Goal: Check status: Check status

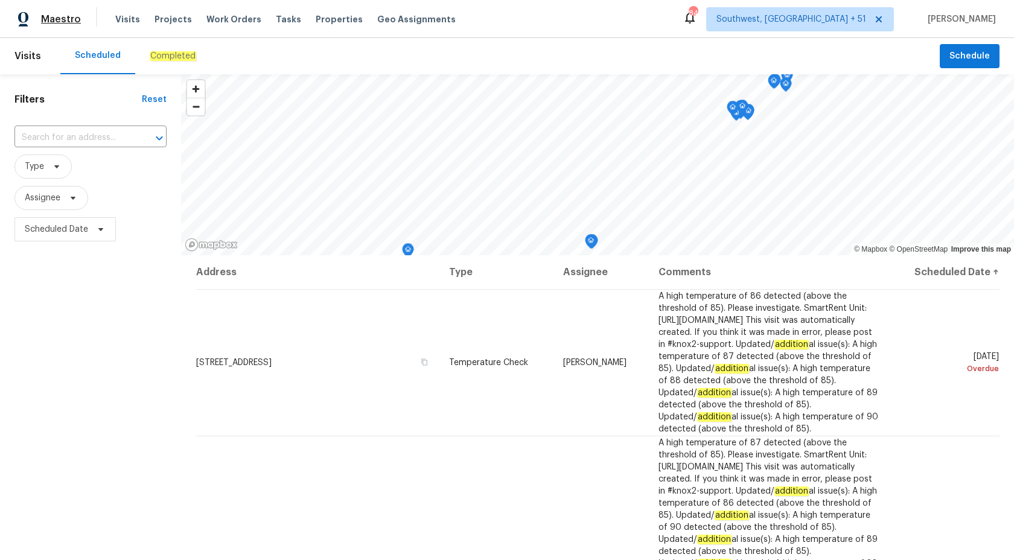
click at [46, 22] on span "Maestro" at bounding box center [61, 19] width 40 height 12
click at [168, 60] on em "Completed" at bounding box center [173, 56] width 46 height 10
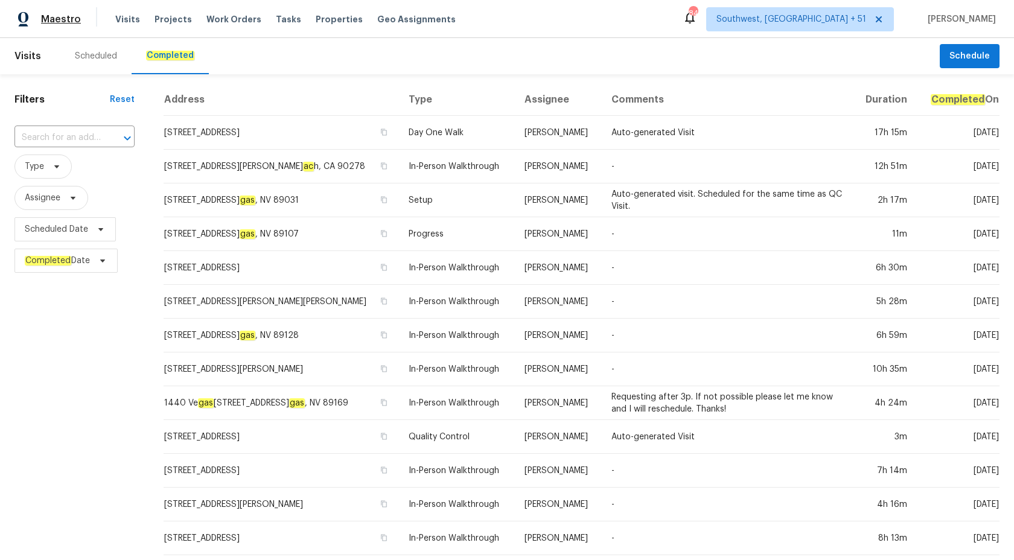
click at [68, 17] on span "Maestro" at bounding box center [61, 19] width 40 height 12
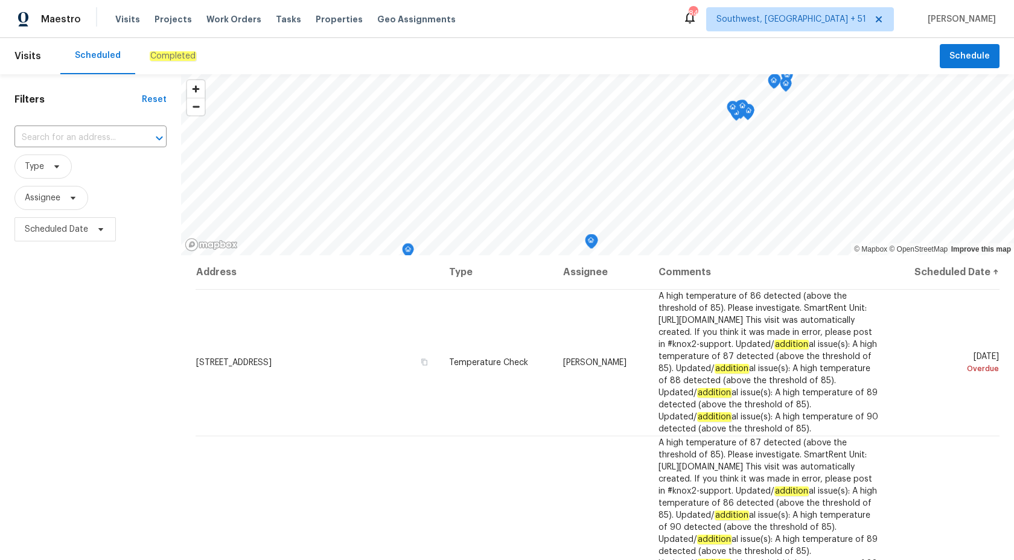
click at [161, 54] on em "Completed" at bounding box center [173, 56] width 46 height 10
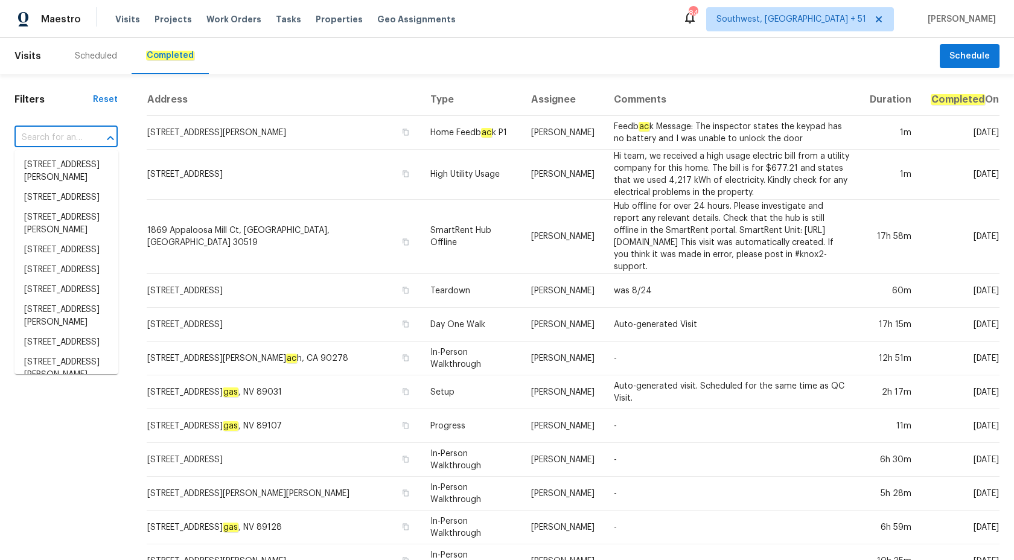
click at [39, 144] on input "text" at bounding box center [48, 138] width 69 height 19
paste input "431 S La Canada Dr, Green Valley, AZ 85614"
type input "431 S La Canada Dr, Green Valley, AZ 85614"
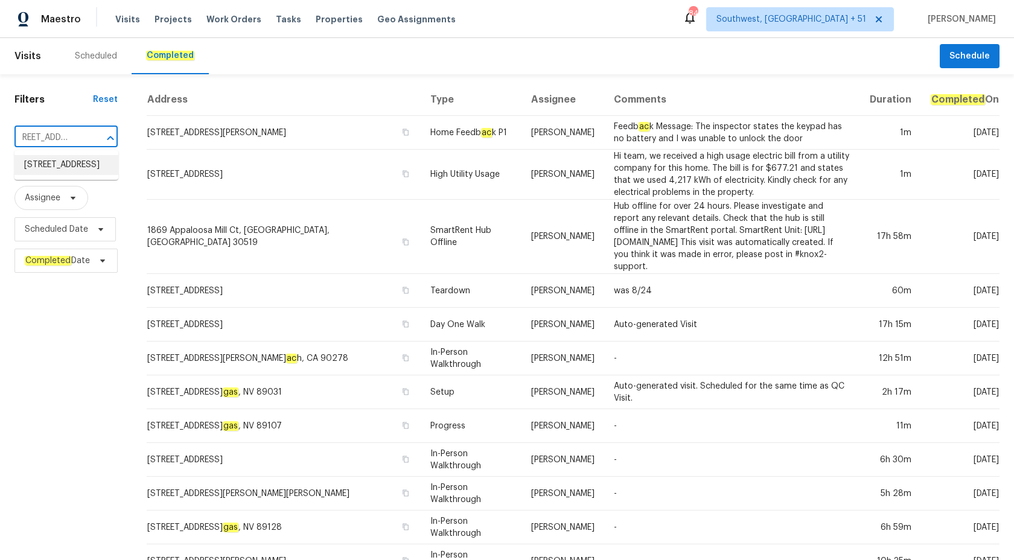
click at [55, 173] on li "431 S La Canada Dr Unit A, Green Valley, AZ 85614" at bounding box center [66, 165] width 104 height 20
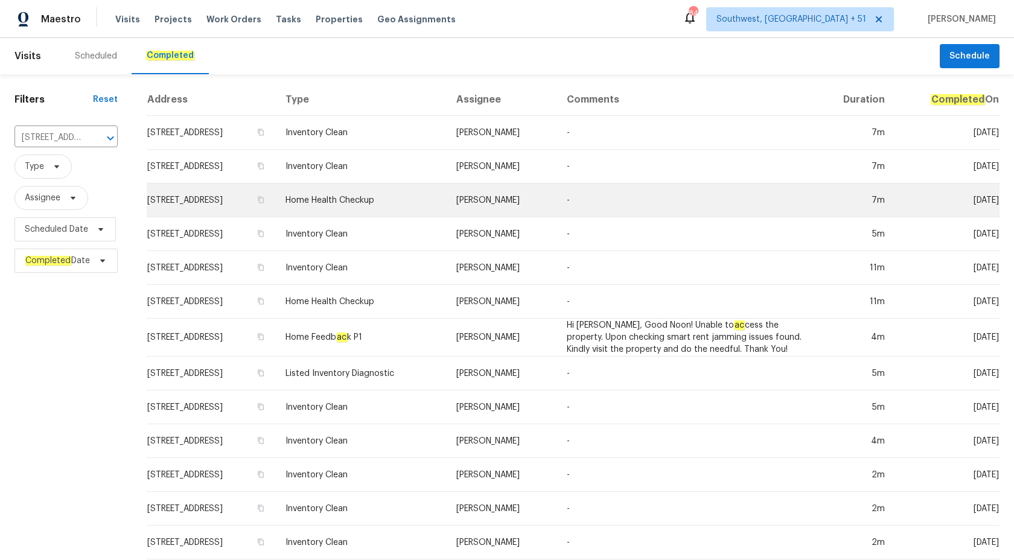
click at [626, 213] on td "-" at bounding box center [685, 201] width 256 height 34
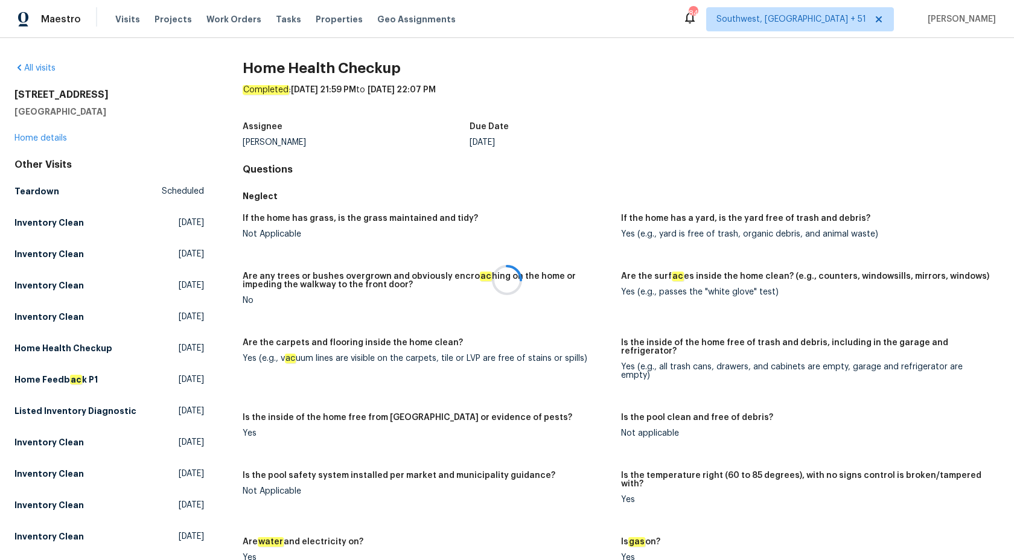
click at [39, 130] on div at bounding box center [507, 280] width 1014 height 560
click at [37, 135] on div at bounding box center [507, 280] width 1014 height 560
click at [42, 137] on link "Home details" at bounding box center [40, 138] width 53 height 8
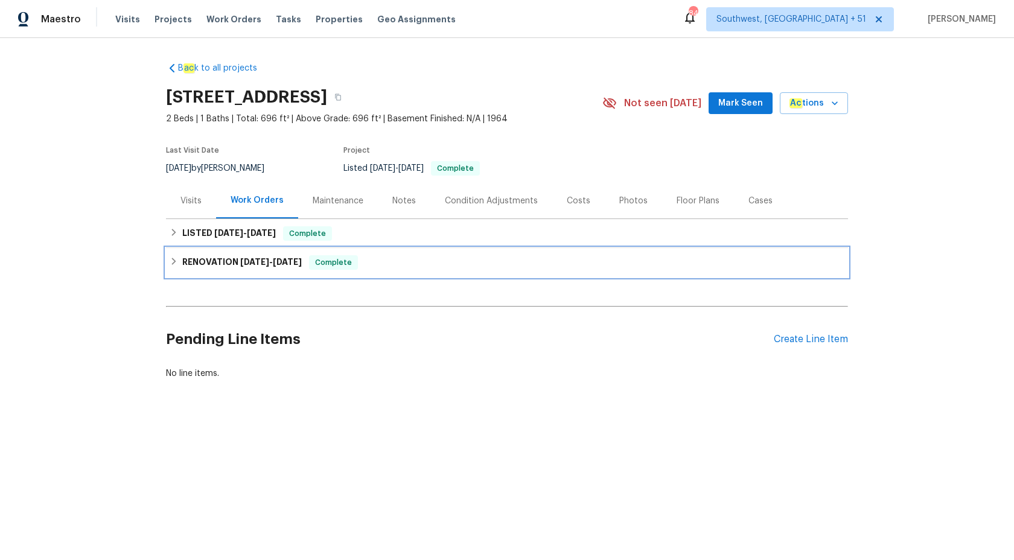
click at [272, 266] on span "4/2/24 - 4/4/24" at bounding box center [271, 262] width 62 height 8
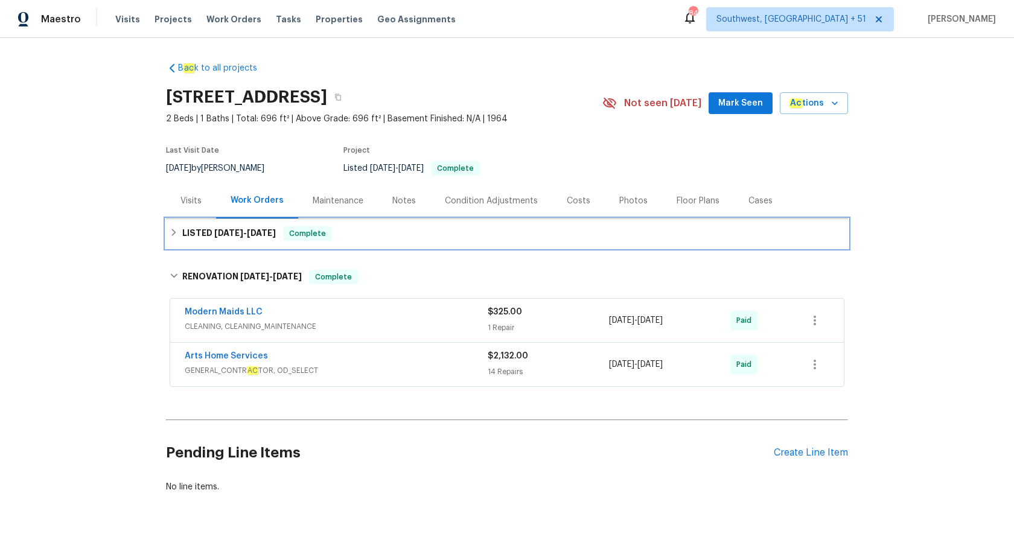
click at [272, 236] on span "6/4/25" at bounding box center [261, 233] width 29 height 8
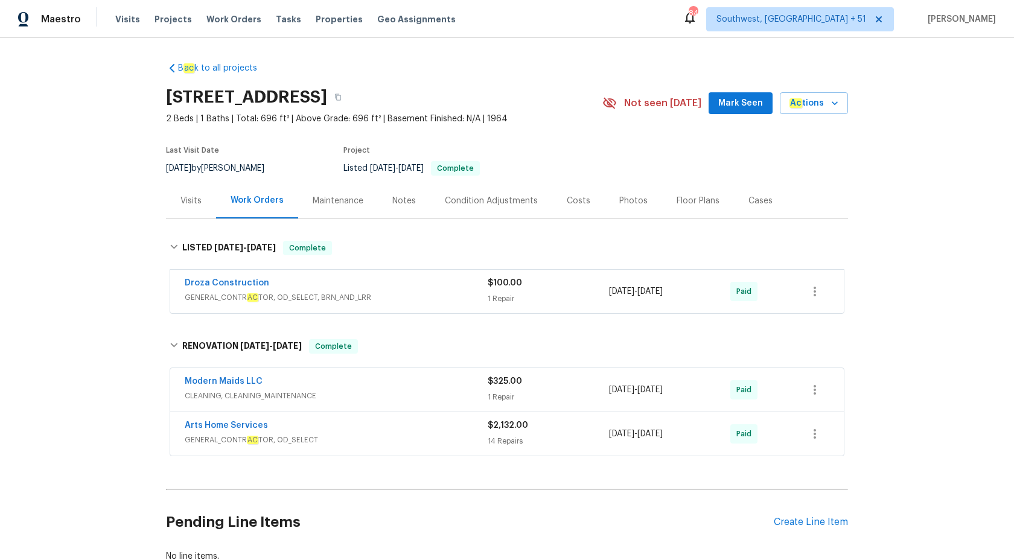
click at [191, 195] on div "Visits" at bounding box center [191, 201] width 21 height 12
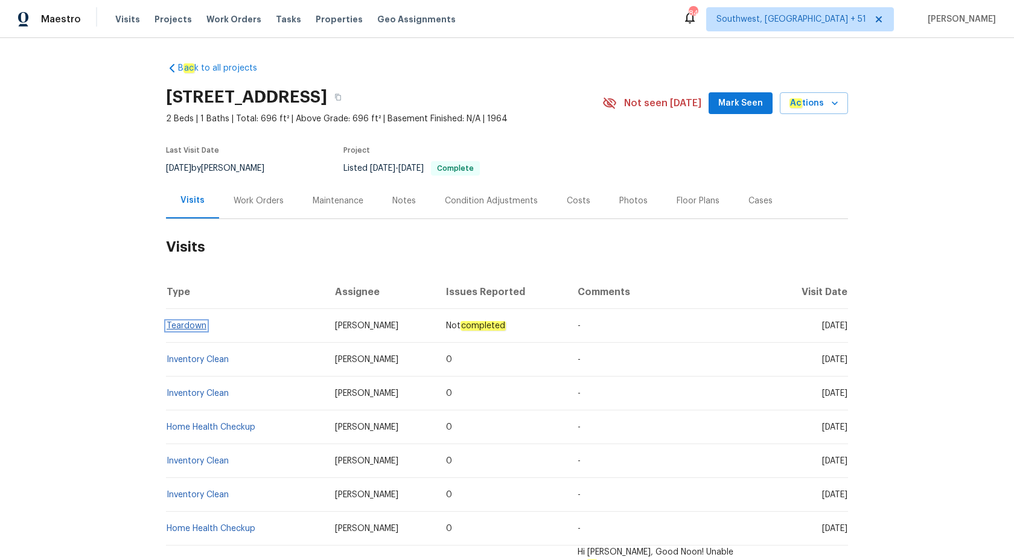
click at [189, 325] on link "Teardown" at bounding box center [187, 326] width 40 height 8
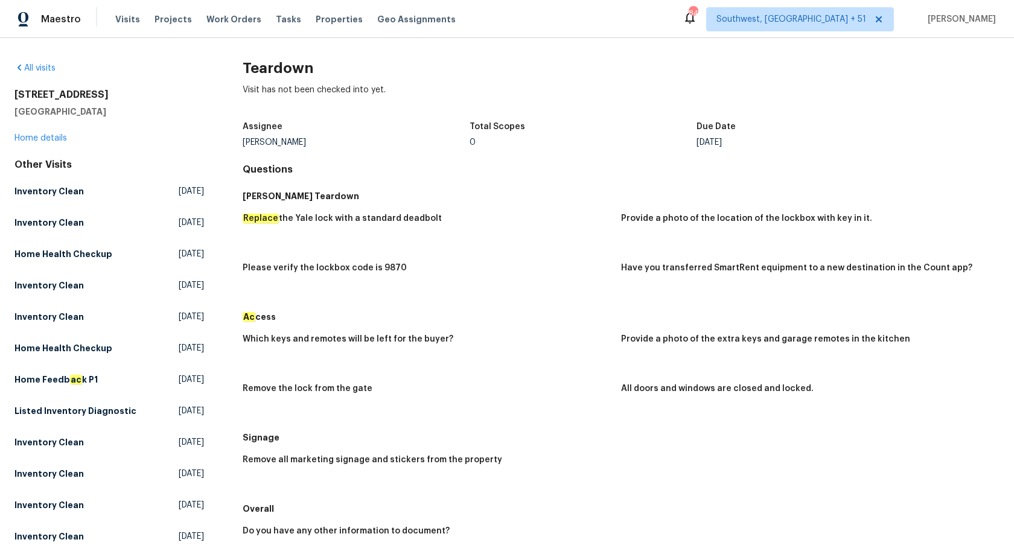
scroll to position [217, 0]
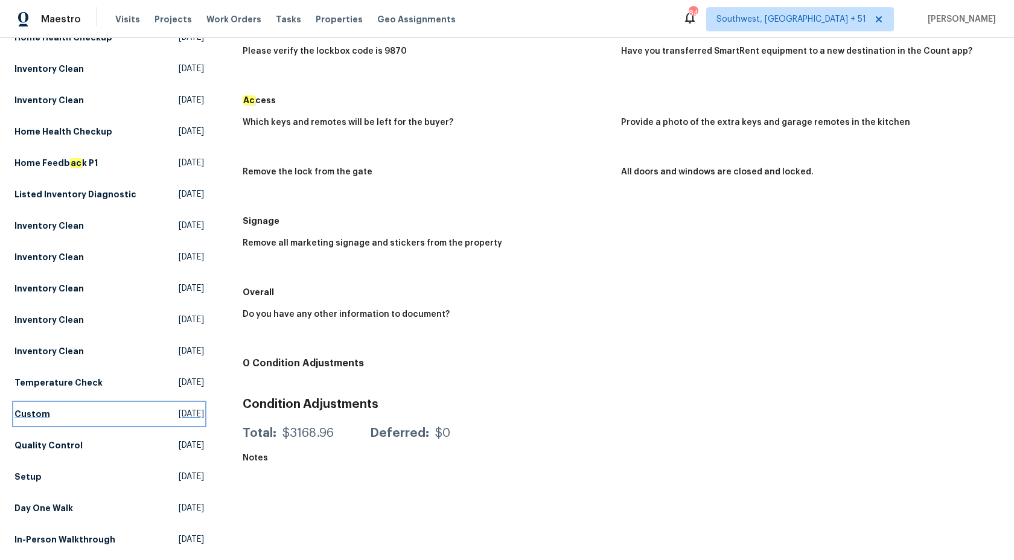
click at [26, 419] on h5 "Custom" at bounding box center [32, 414] width 36 height 12
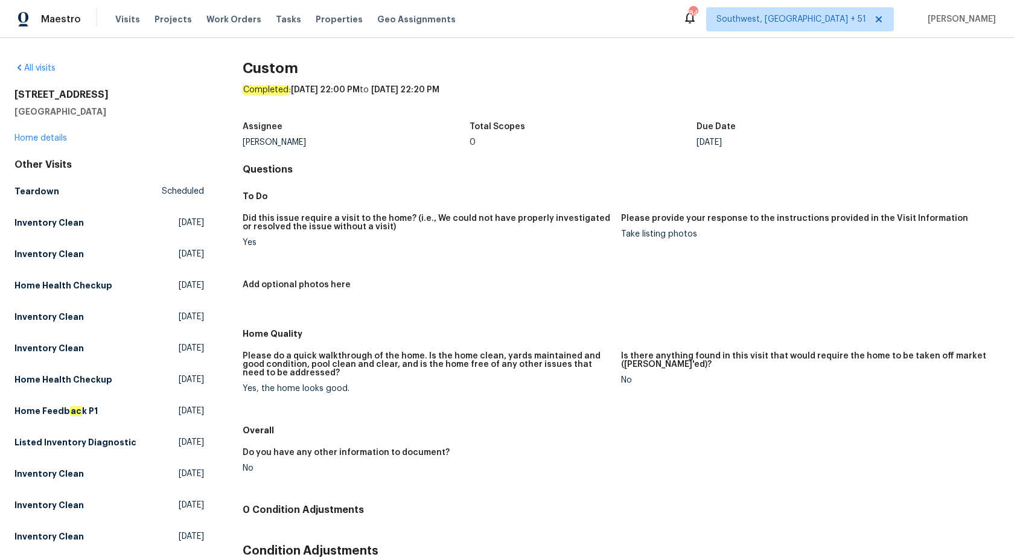
scroll to position [217, 0]
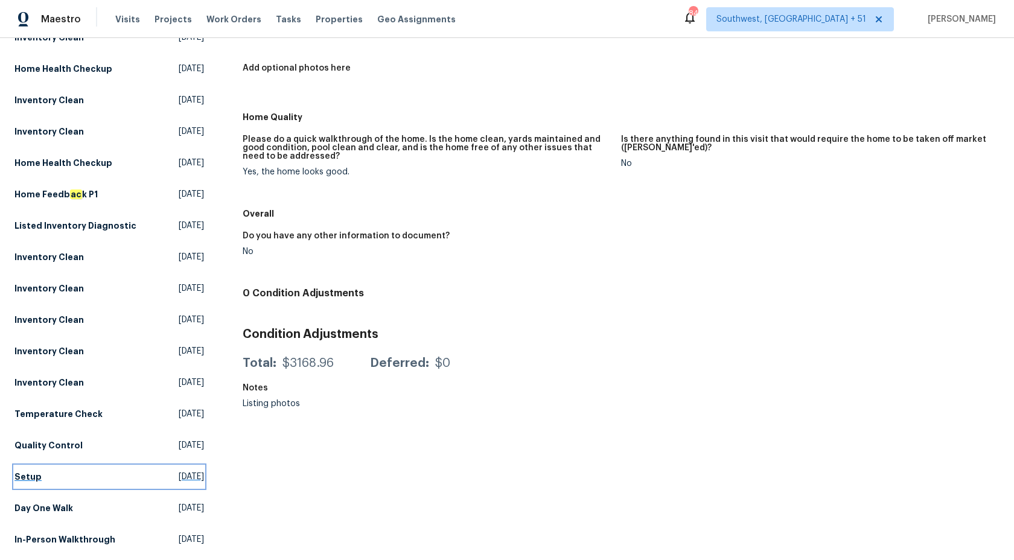
click at [35, 473] on h5 "Setup" at bounding box center [27, 477] width 27 height 12
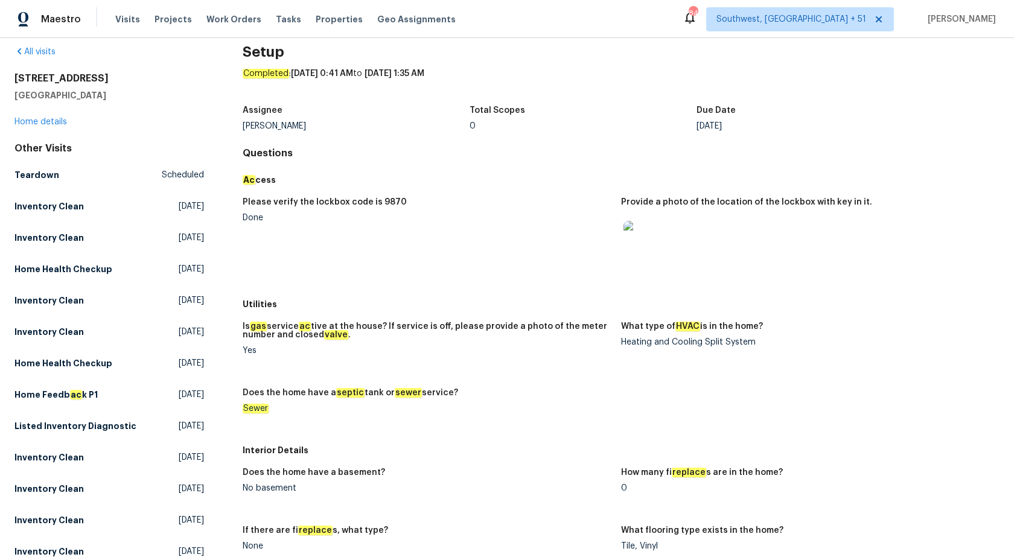
scroll to position [27, 0]
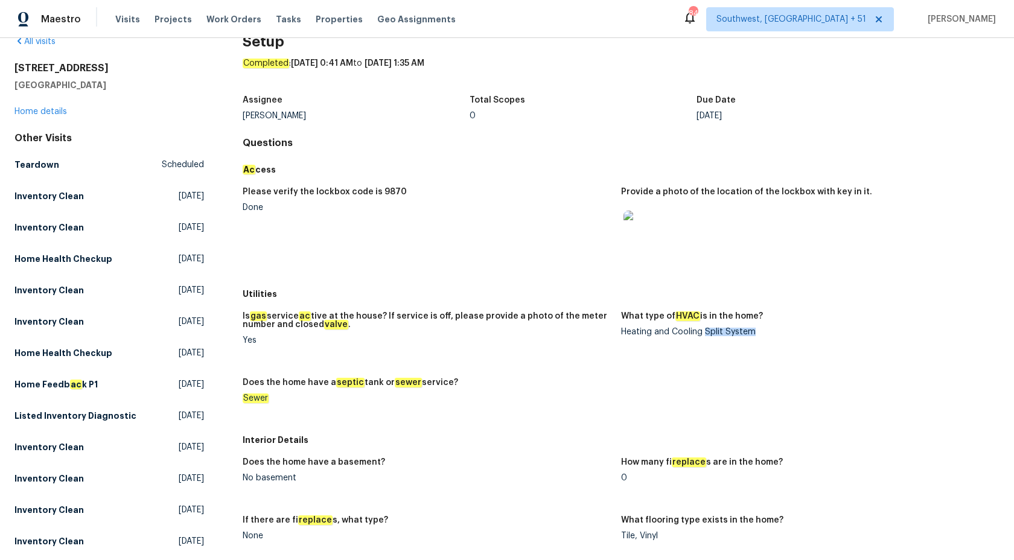
copy div "Split System"
drag, startPoint x: 707, startPoint y: 330, endPoint x: 783, endPoint y: 330, distance: 76.1
click at [783, 330] on div "Heating and Cooling Split System" at bounding box center [805, 332] width 369 height 8
click at [45, 115] on link "Home details" at bounding box center [40, 111] width 53 height 8
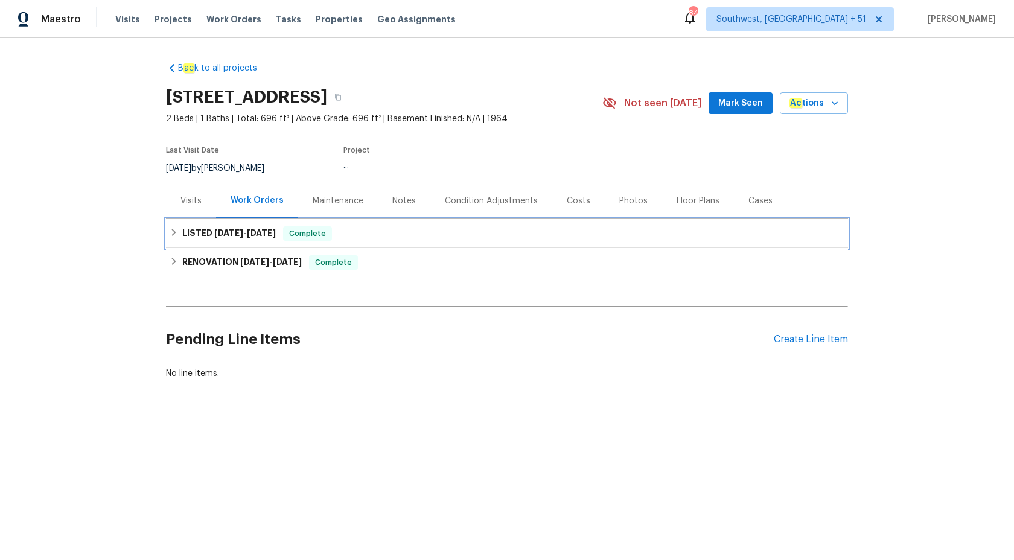
click at [250, 229] on span "6/4/25" at bounding box center [261, 233] width 29 height 8
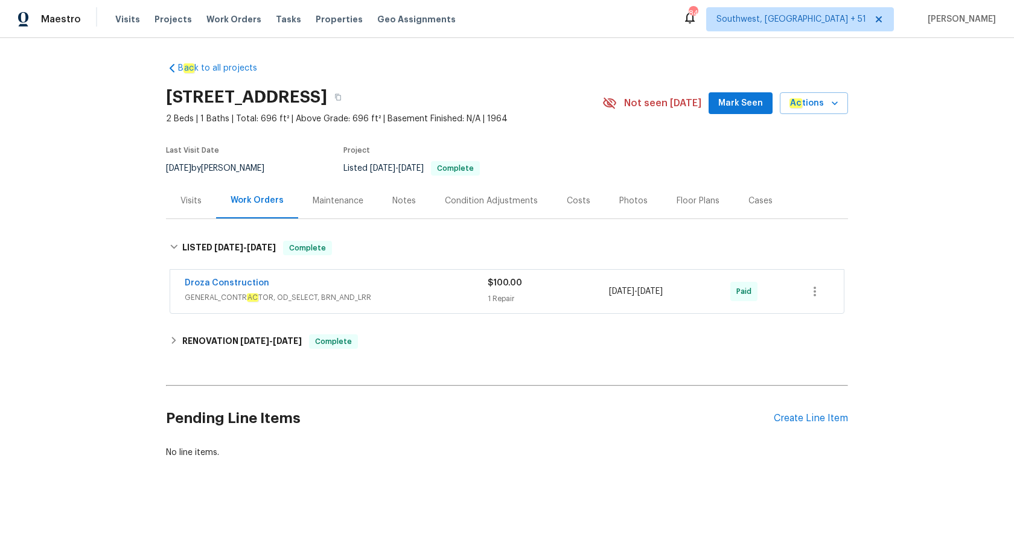
click at [365, 287] on div "Droza Construction" at bounding box center [336, 284] width 303 height 14
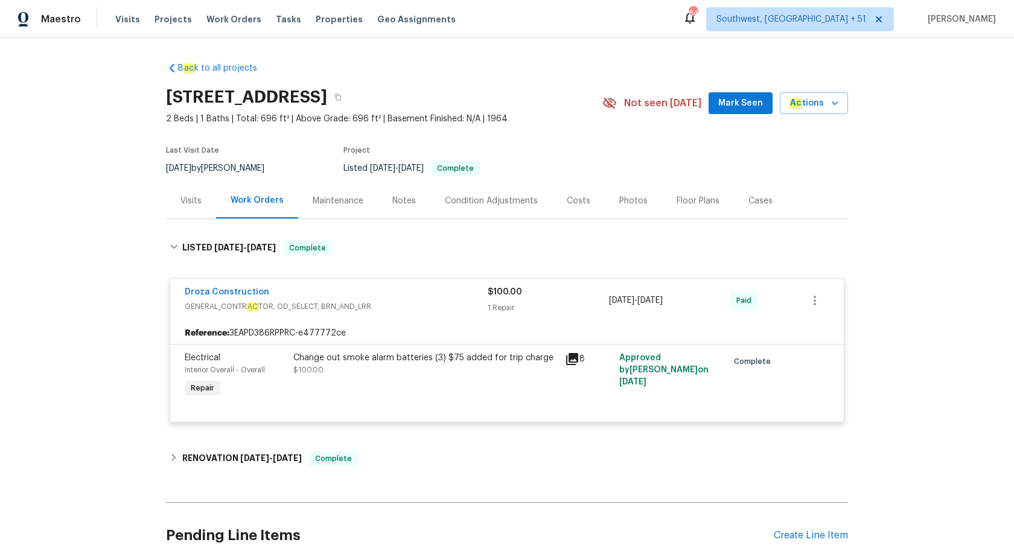
scroll to position [98, 0]
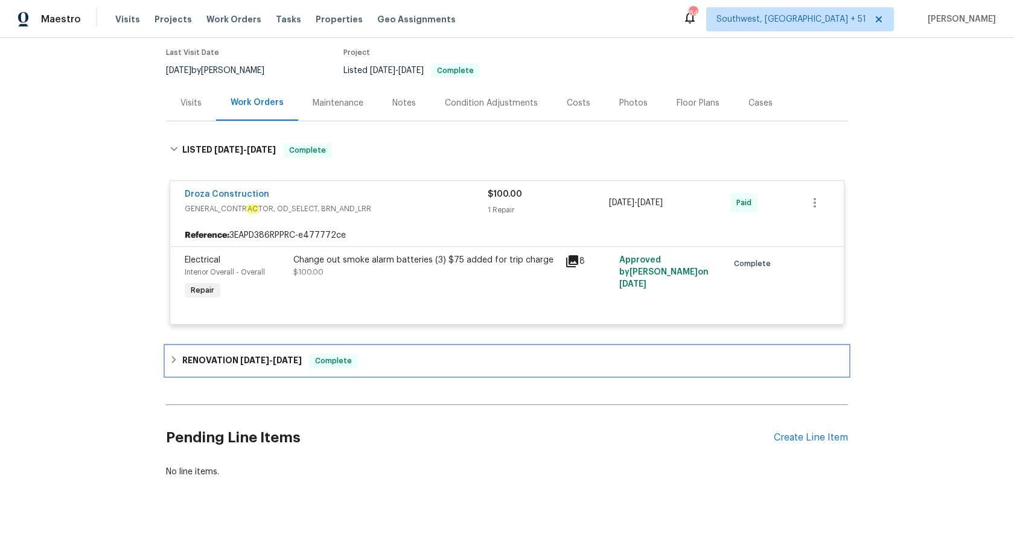
click at [284, 350] on div "RENOVATION 4/2/24 - 4/4/24 Complete" at bounding box center [507, 361] width 682 height 29
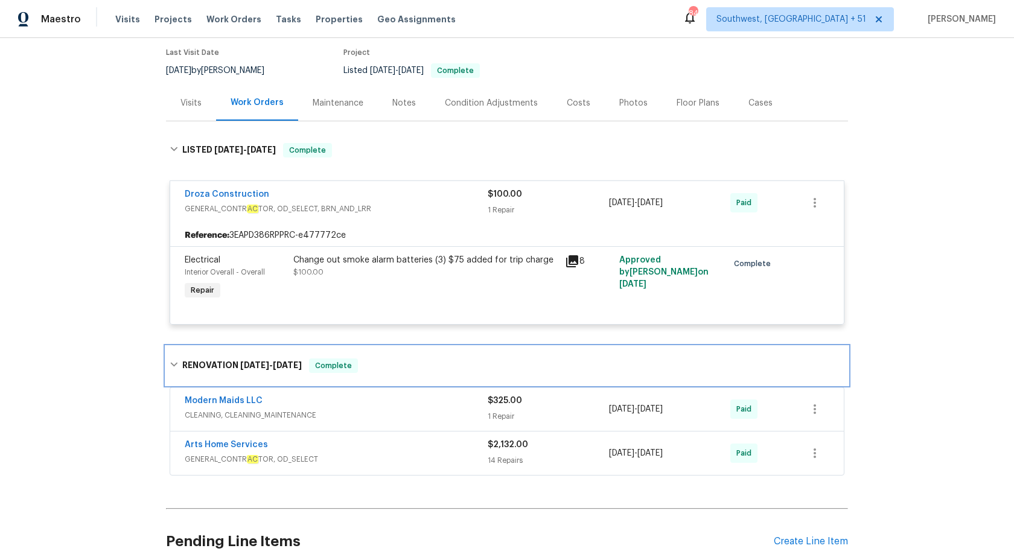
scroll to position [202, 0]
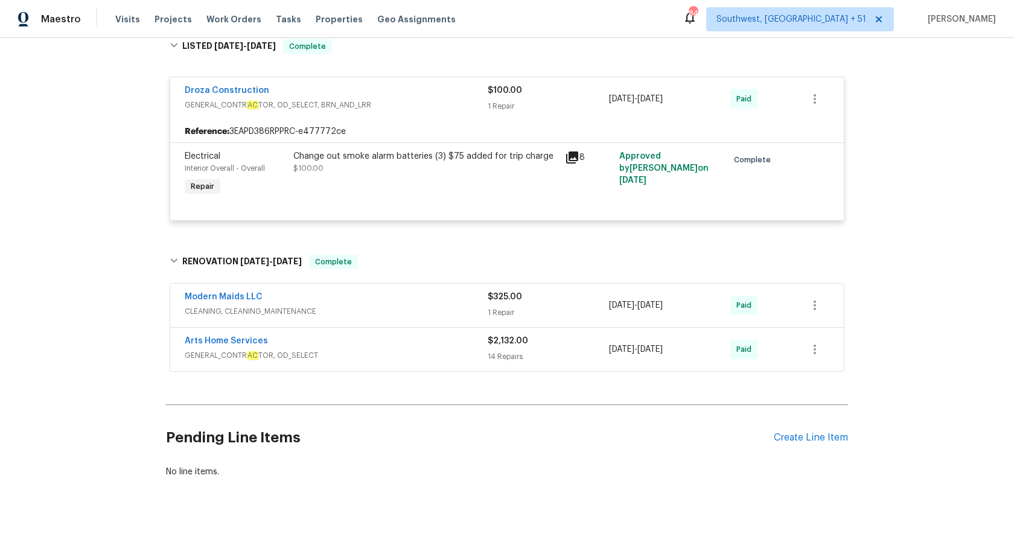
click at [370, 354] on span "GENERAL_CONTR AC TOR, OD_SELECT" at bounding box center [336, 356] width 303 height 12
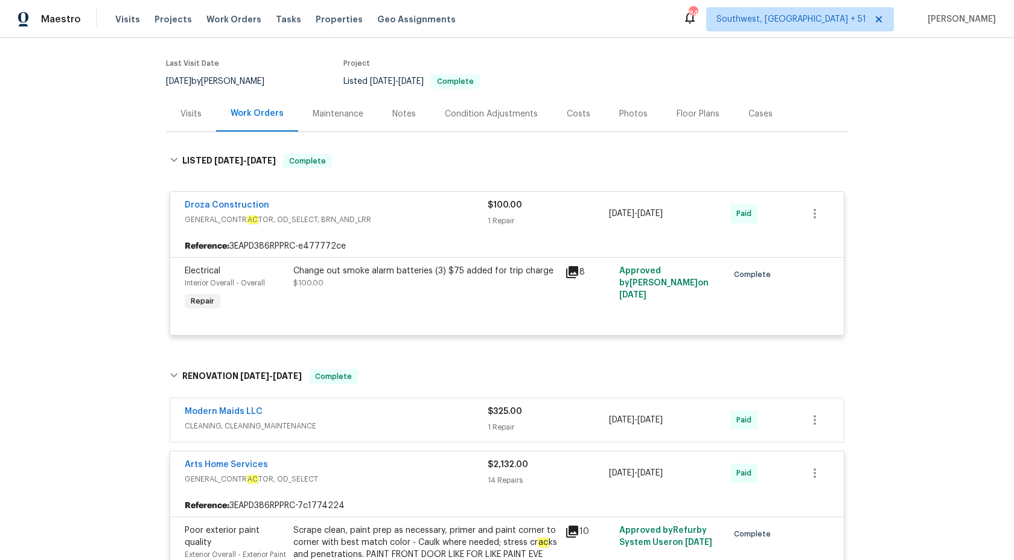
scroll to position [190, 0]
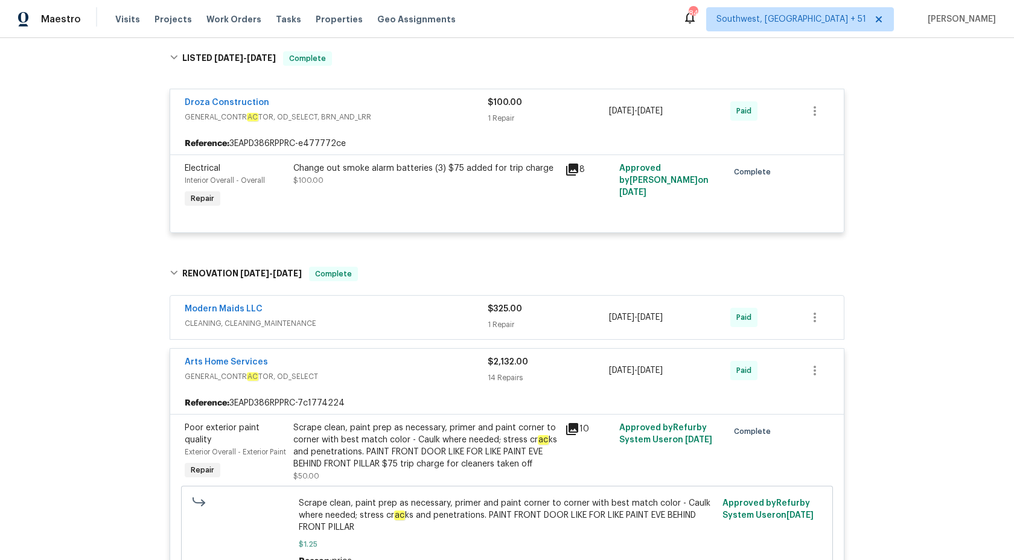
click at [475, 323] on span "CLEANING, CLEANING_MAINTENANCE" at bounding box center [336, 324] width 303 height 12
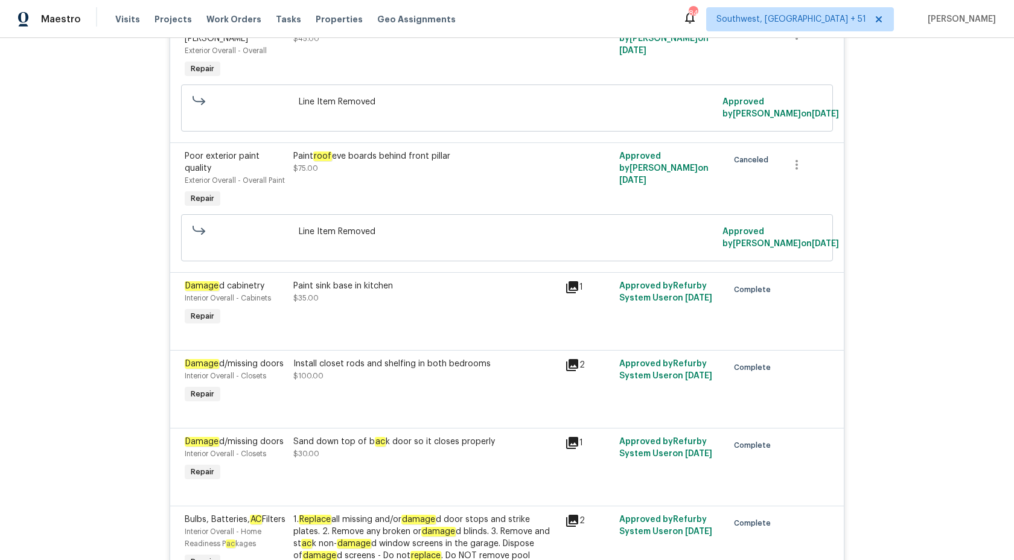
scroll to position [1245, 0]
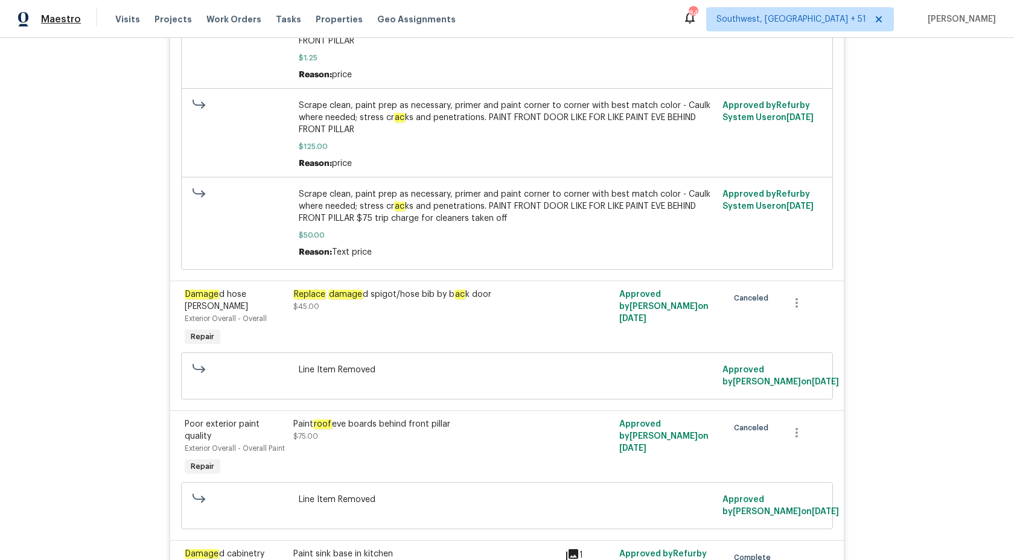
click at [66, 15] on span "Maestro" at bounding box center [61, 19] width 40 height 12
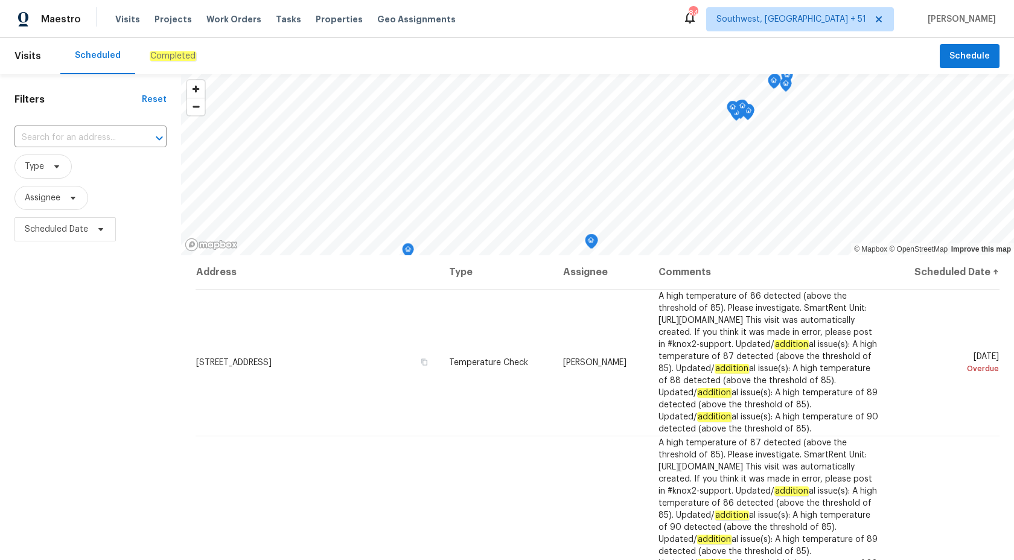
click at [166, 51] on div "Completed" at bounding box center [173, 56] width 46 height 12
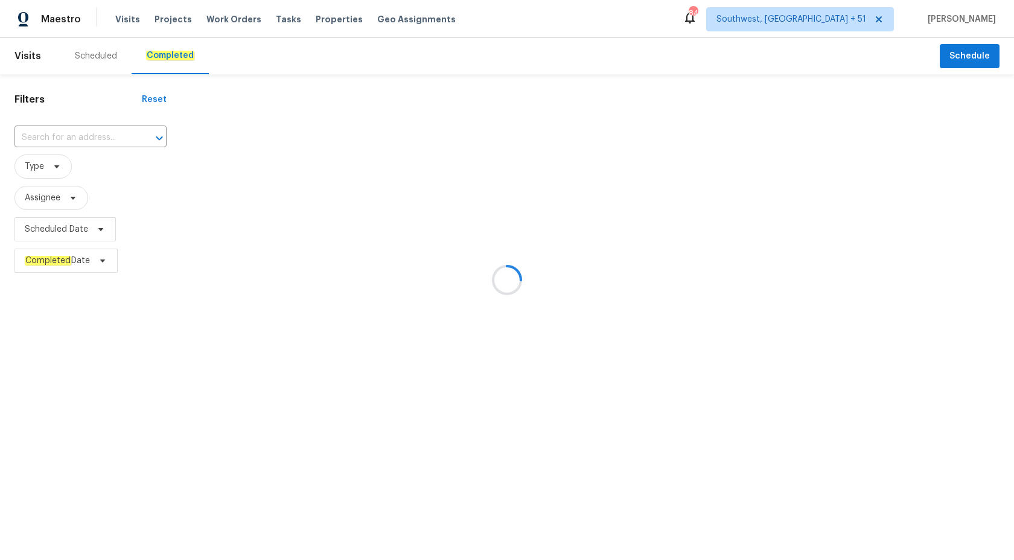
click at [64, 127] on div at bounding box center [507, 280] width 1014 height 560
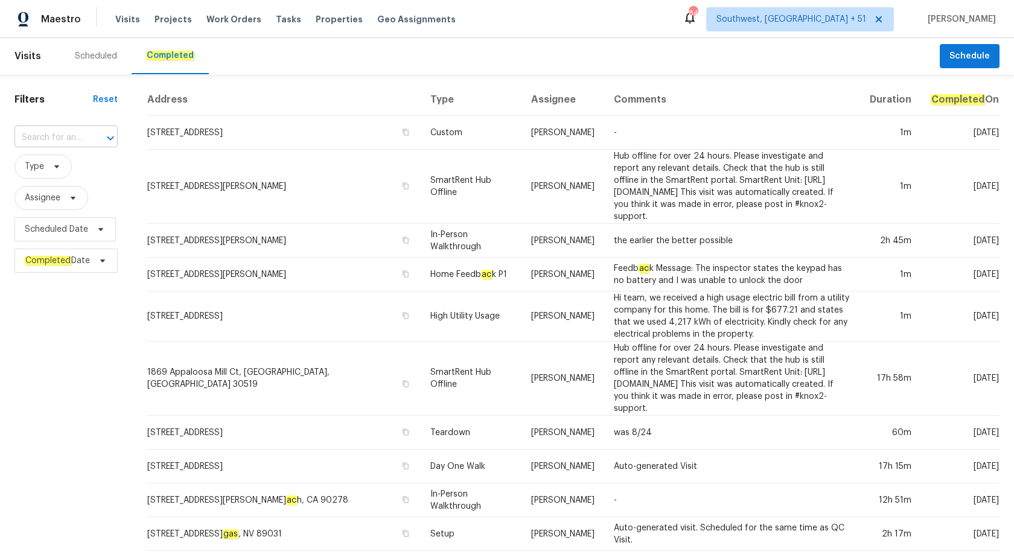
click at [48, 134] on input "text" at bounding box center [48, 138] width 69 height 19
paste input "[STREET_ADDRESS]"
type input "[STREET_ADDRESS]"
click at [59, 167] on li "[STREET_ADDRESS]" at bounding box center [66, 165] width 104 height 20
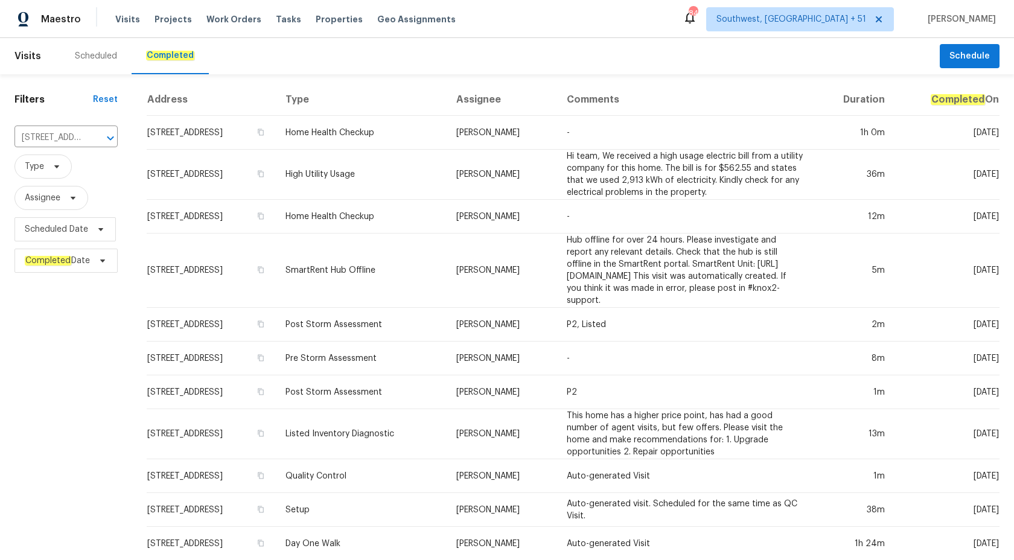
click at [430, 217] on td "Home Health Checkup" at bounding box center [361, 217] width 171 height 34
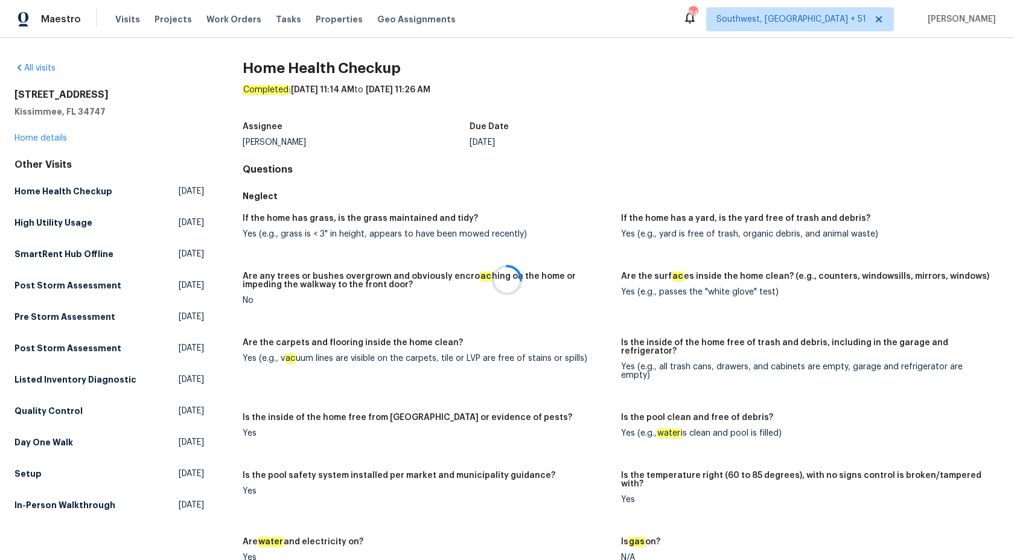
click at [42, 139] on div at bounding box center [507, 280] width 1014 height 560
click at [36, 139] on div at bounding box center [507, 280] width 1014 height 560
click at [36, 139] on link "Home details" at bounding box center [40, 138] width 53 height 8
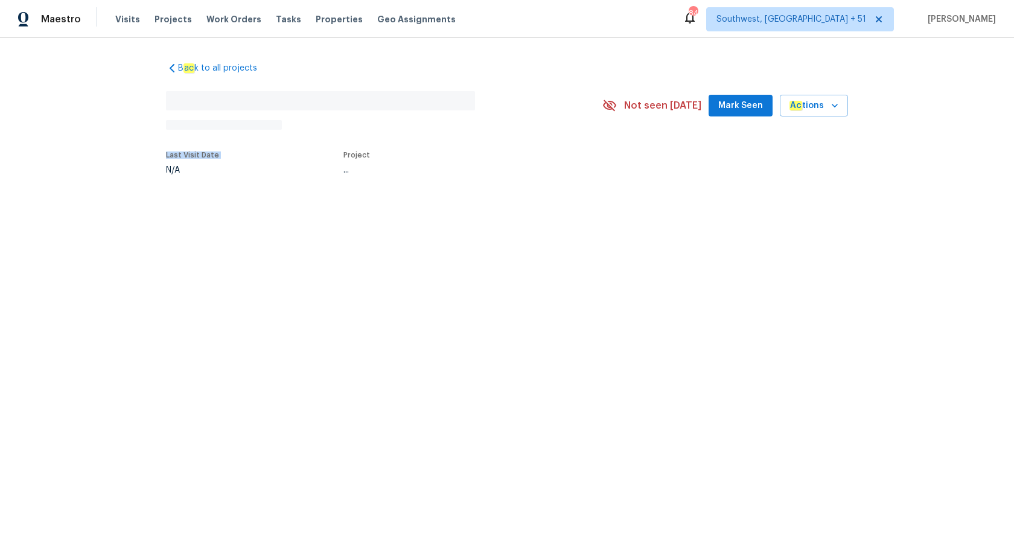
click at [36, 139] on div "B ac k to all projects No address found N/A Not seen today Mark Seen Ac tions L…" at bounding box center [507, 146] width 1014 height 216
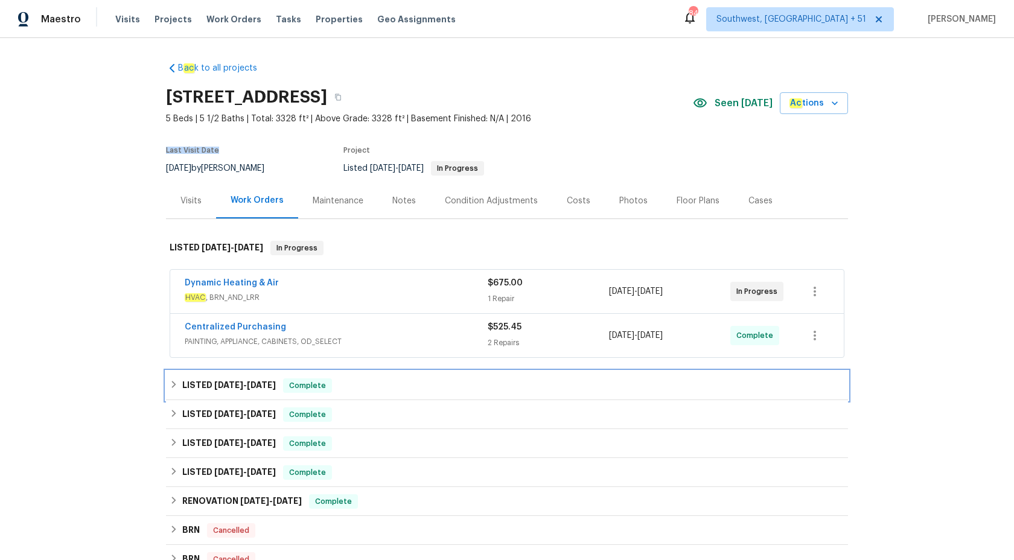
click at [329, 383] on span "Complete" at bounding box center [307, 386] width 46 height 12
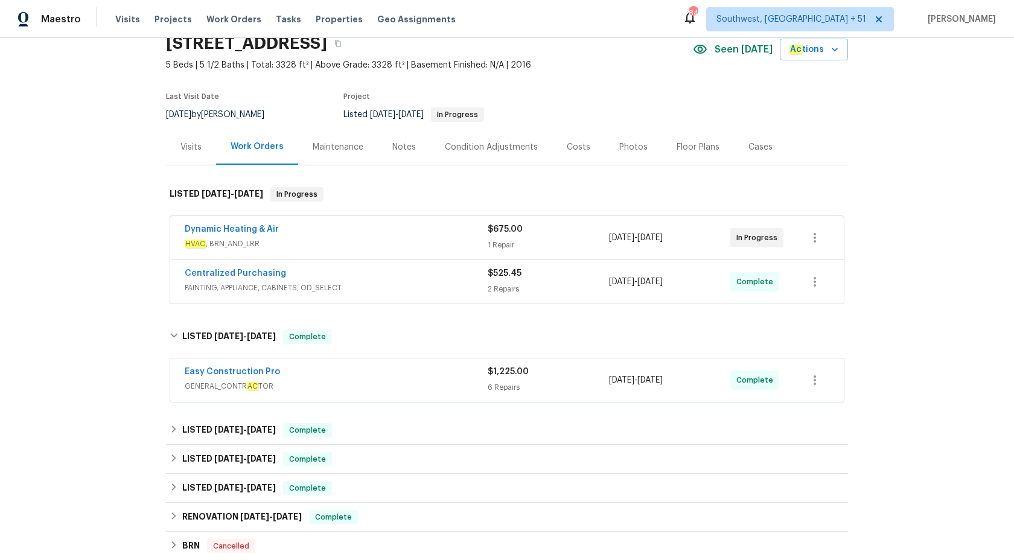
click at [409, 384] on span "GENERAL_CONTR AC TOR" at bounding box center [336, 386] width 303 height 12
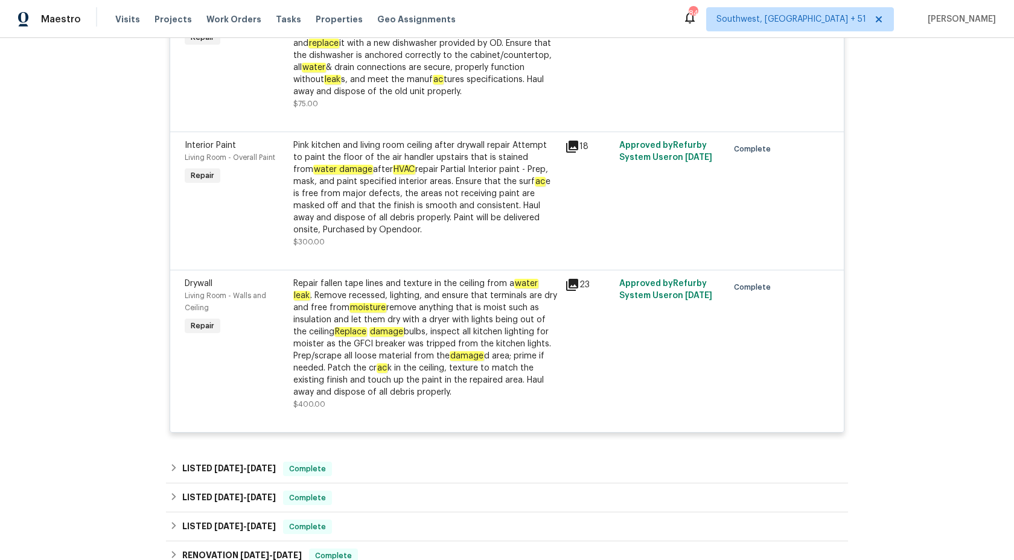
scroll to position [822, 0]
click at [372, 341] on div "Repair fallen tape lines and texture in the ceiling from a water leak . Remove …" at bounding box center [425, 339] width 264 height 121
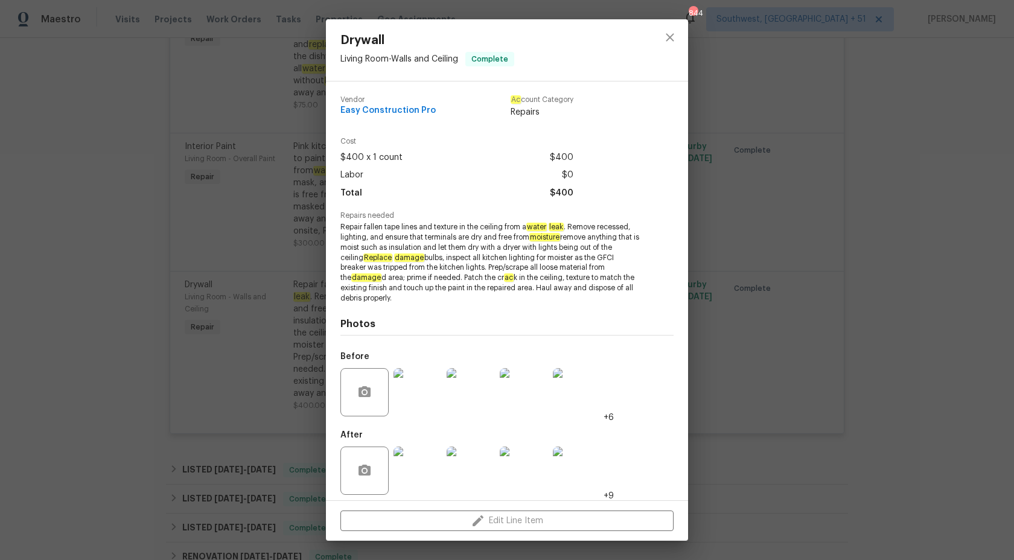
click at [395, 263] on span "Repair fallen tape lines and texture in the ceiling from a water leak . Remove …" at bounding box center [491, 262] width 300 height 81
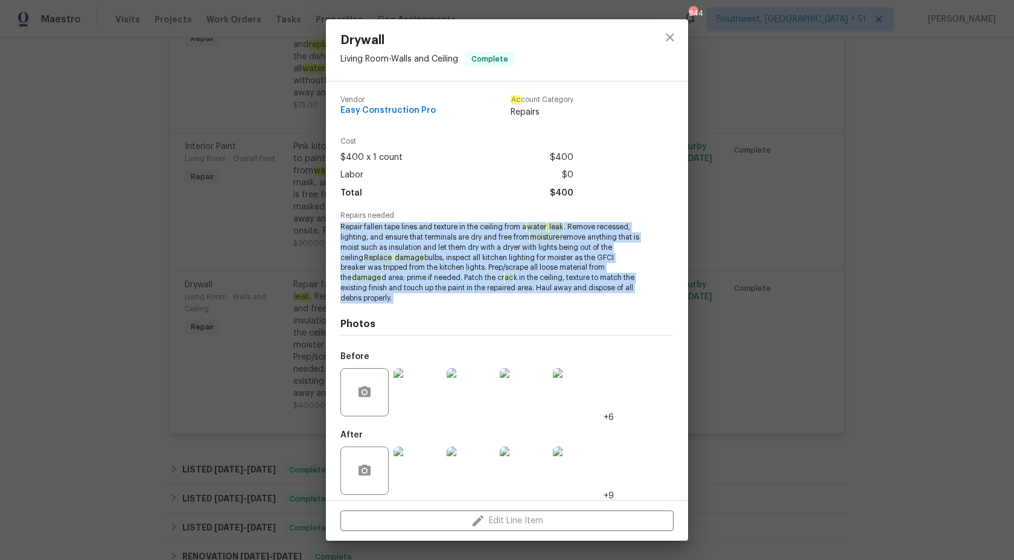
click at [395, 263] on span "Repair fallen tape lines and texture in the ceiling from a water leak . Remove …" at bounding box center [491, 262] width 300 height 81
copy span "Repair fallen tape lines and texture in the ceiling from a water leak . Remove …"
click at [824, 231] on div "Drywall Living Room - Walls and Ceiling Complete Vendor Easy Construction Pro A…" at bounding box center [507, 280] width 1014 height 560
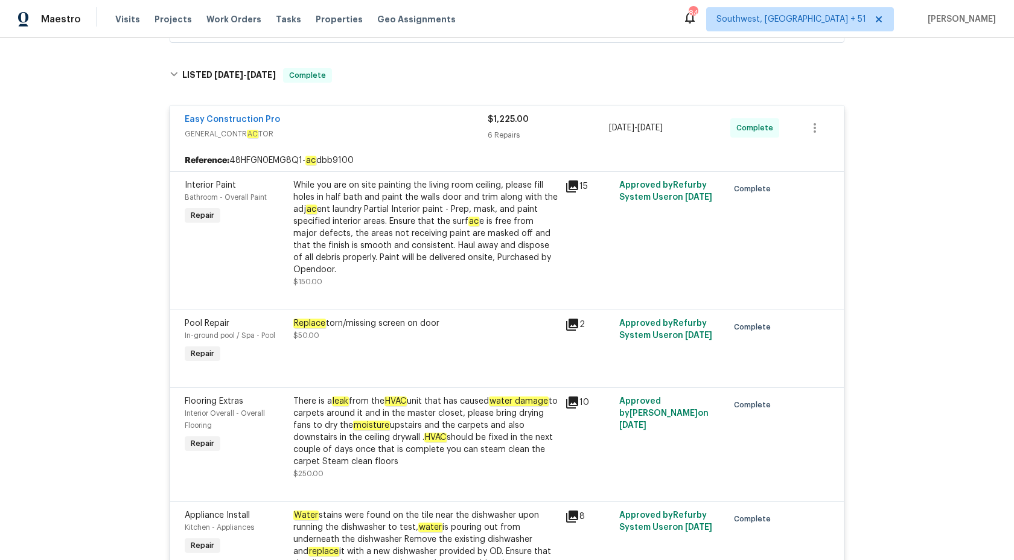
scroll to position [313, 0]
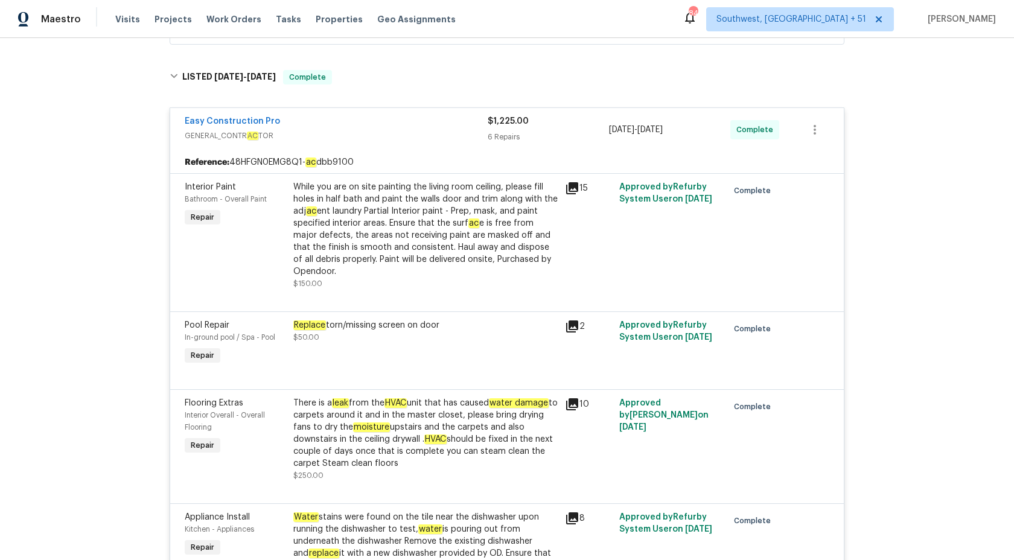
click at [514, 133] on div "6 Repairs" at bounding box center [548, 137] width 121 height 12
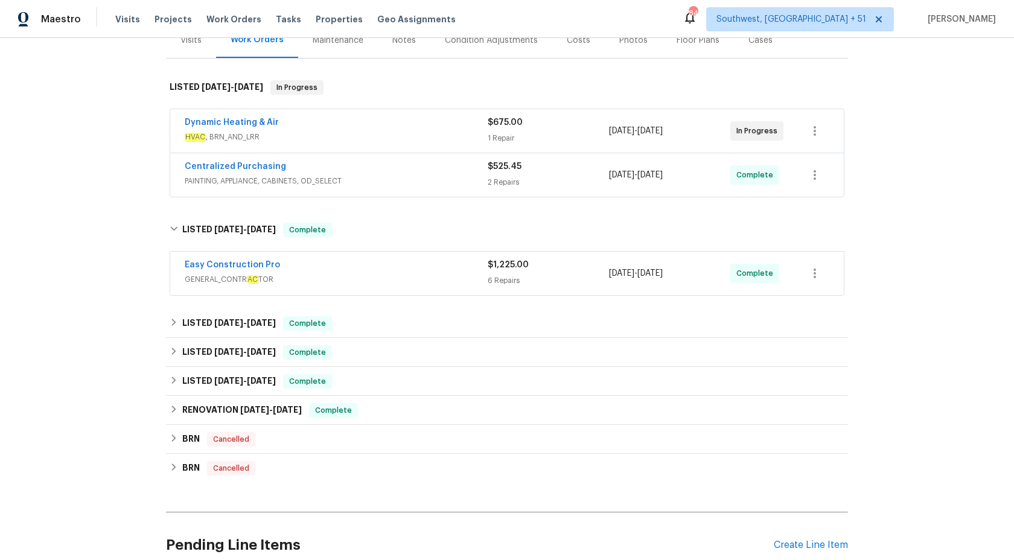
scroll to position [154, 0]
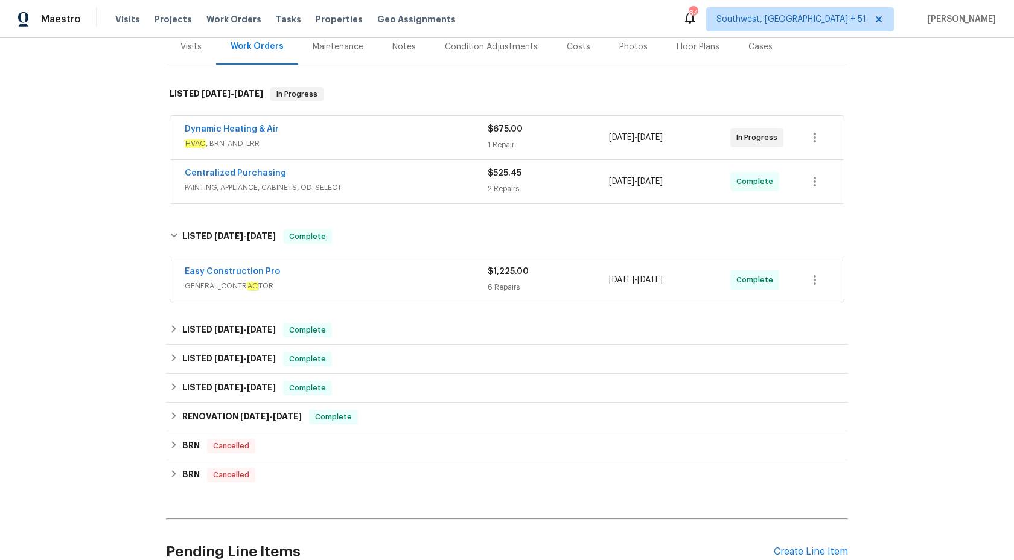
click at [496, 166] on div "Centralized Purchasing PAINTING, APPLIANCE, CABINETS, OD_SELECT $525.45 2 Repai…" at bounding box center [507, 181] width 674 height 43
click at [484, 196] on div "Centralized Purchasing PAINTING, APPLIANCE, CABINETS, OD_SELECT" at bounding box center [336, 181] width 303 height 29
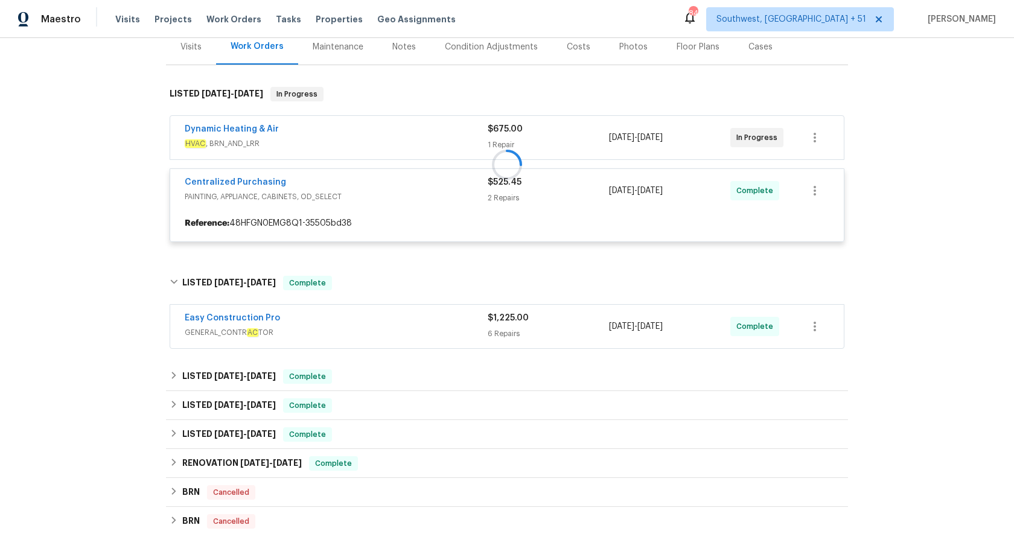
click at [485, 169] on div at bounding box center [507, 164] width 682 height 179
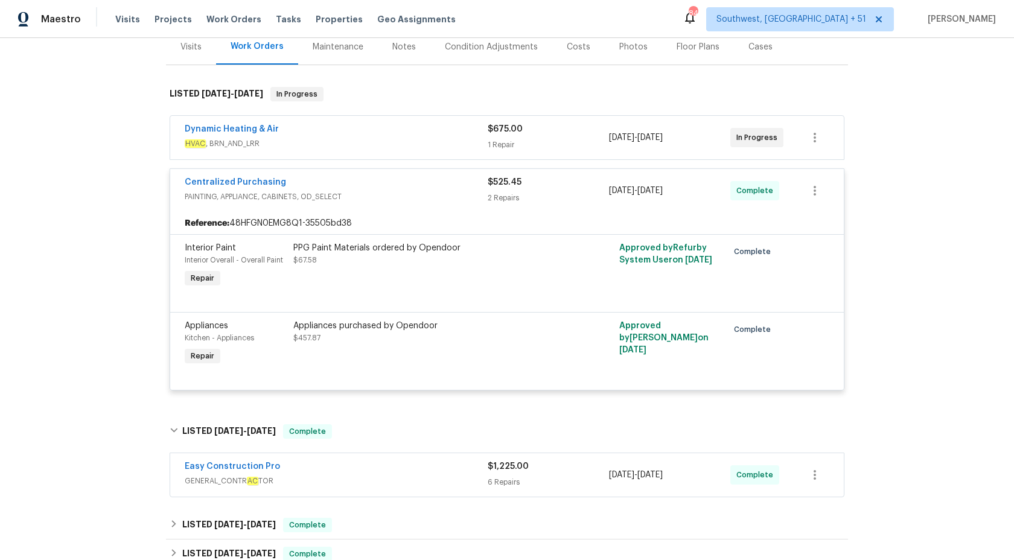
click at [472, 197] on span "PAINTING, APPLIANCE, CABINETS, OD_SELECT" at bounding box center [336, 197] width 303 height 12
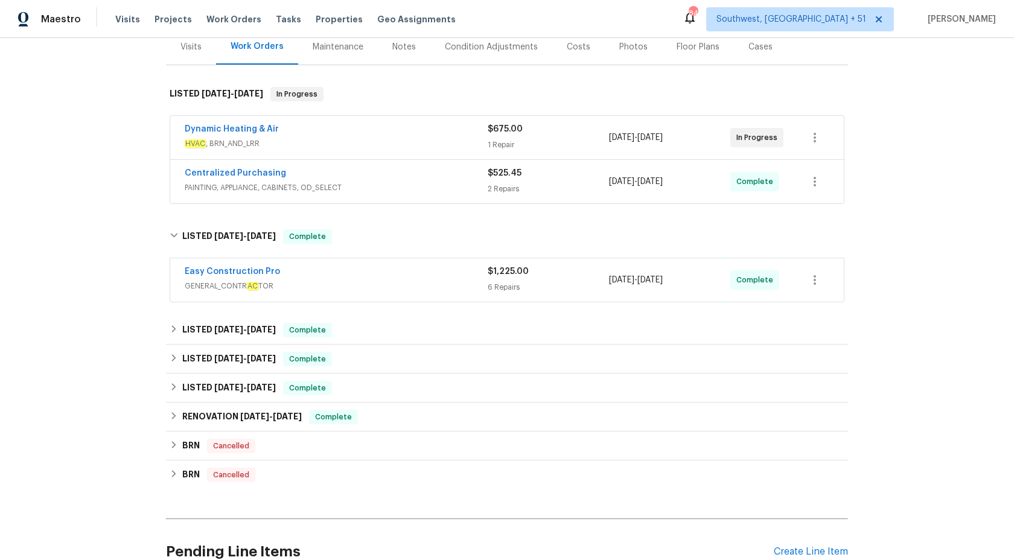
click at [470, 140] on span "HVAC , BRN_AND_LRR" at bounding box center [336, 144] width 303 height 12
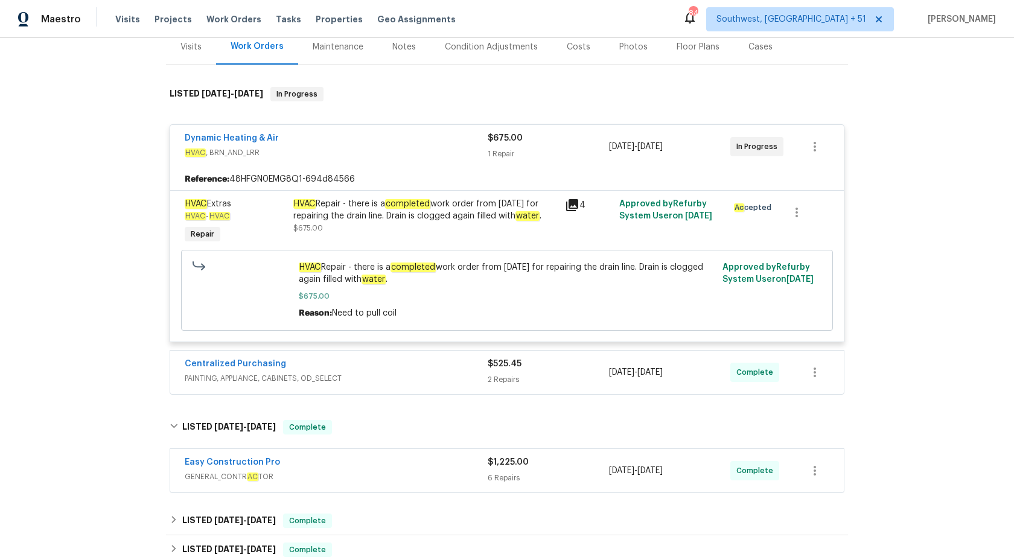
click at [470, 140] on div "Dynamic Heating & Air" at bounding box center [336, 139] width 303 height 14
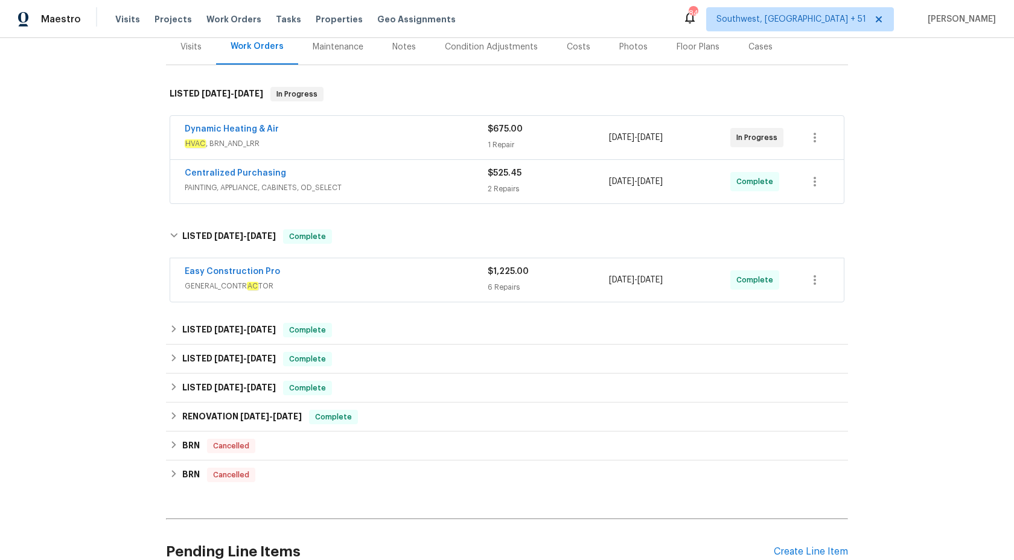
scroll to position [0, 0]
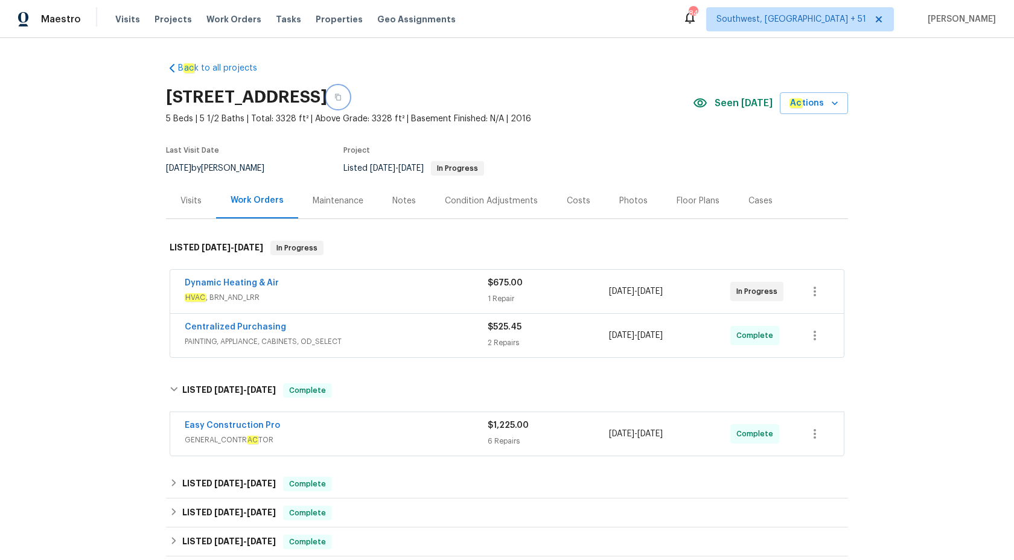
click at [341, 97] on icon "button" at bounding box center [338, 97] width 6 height 7
click at [72, 22] on span "Maestro" at bounding box center [61, 19] width 40 height 12
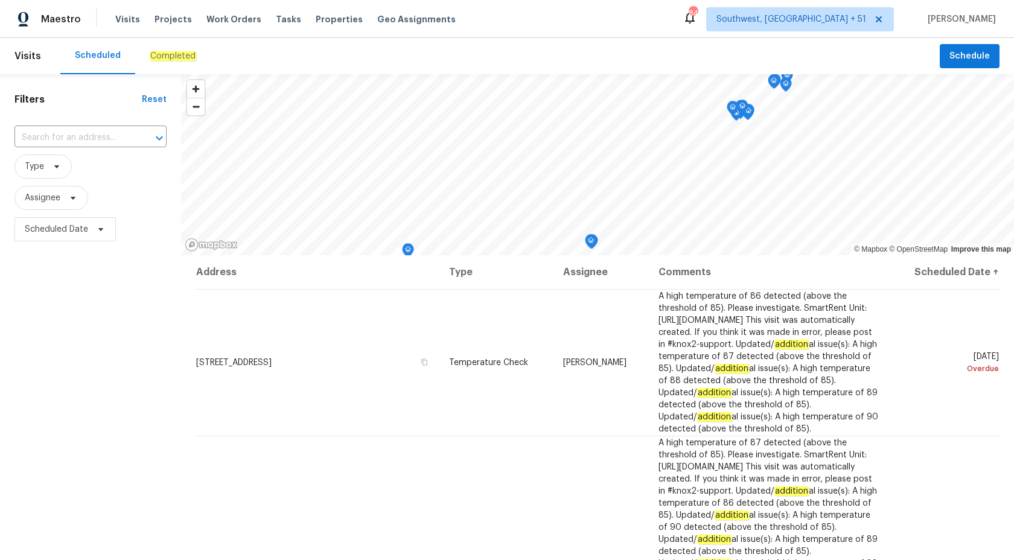
click at [166, 59] on em "Completed" at bounding box center [173, 56] width 46 height 10
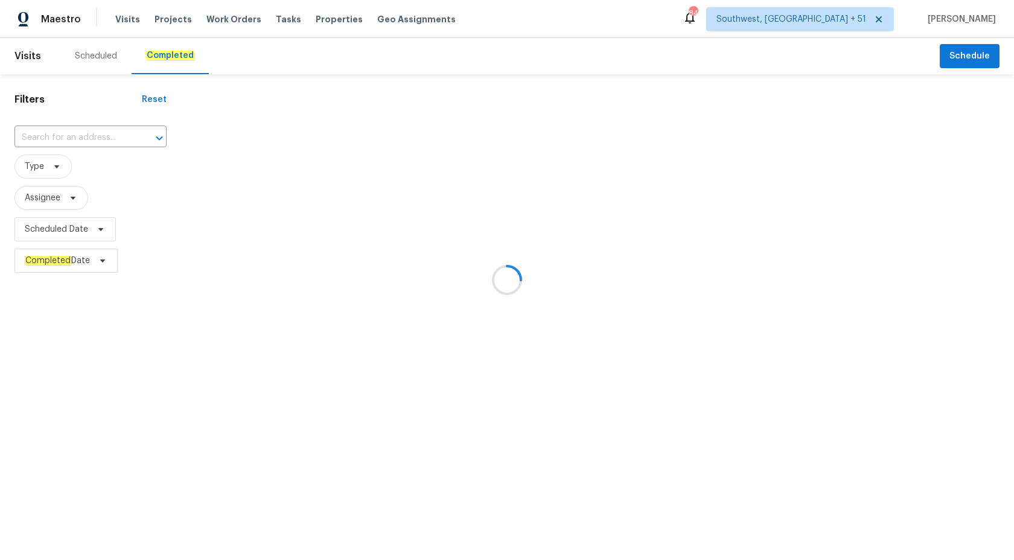
click at [55, 136] on div at bounding box center [507, 280] width 1014 height 560
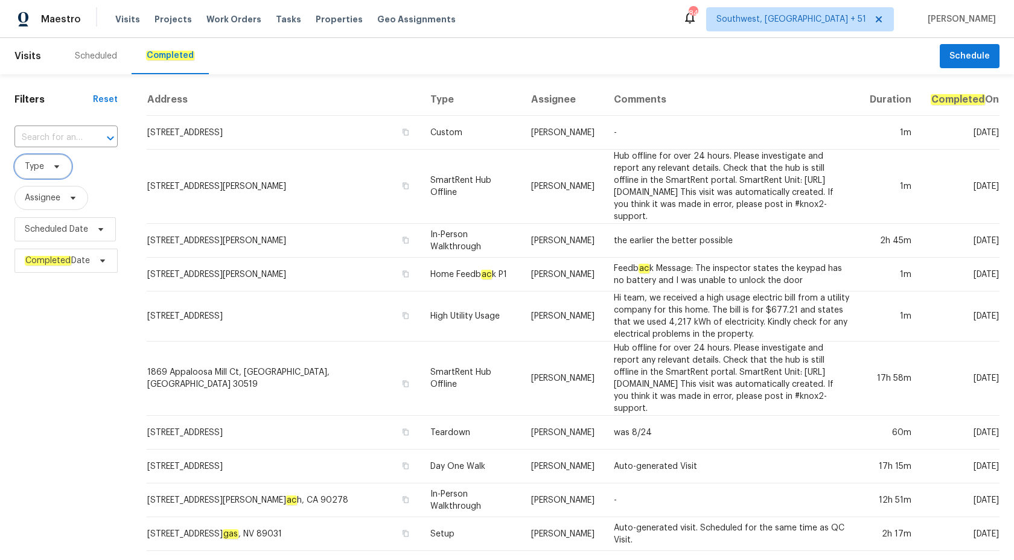
click at [46, 158] on span "Type" at bounding box center [42, 167] width 57 height 24
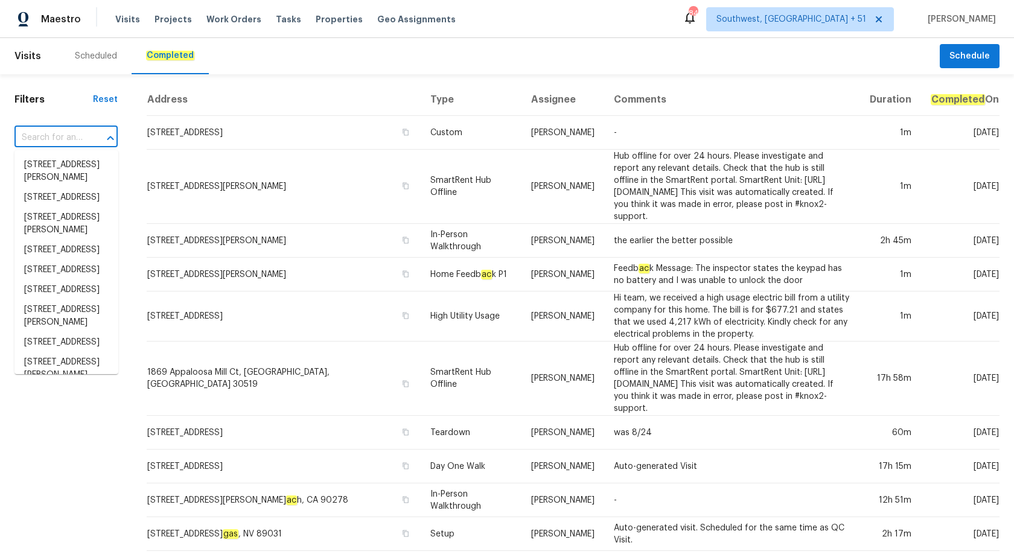
click at [53, 139] on input "text" at bounding box center [48, 138] width 69 height 19
paste input "5038 Flint Ridge Pl, Raleigh, NC 27609"
type input "5038 Flint Ridge Pl, Raleigh, NC 27609"
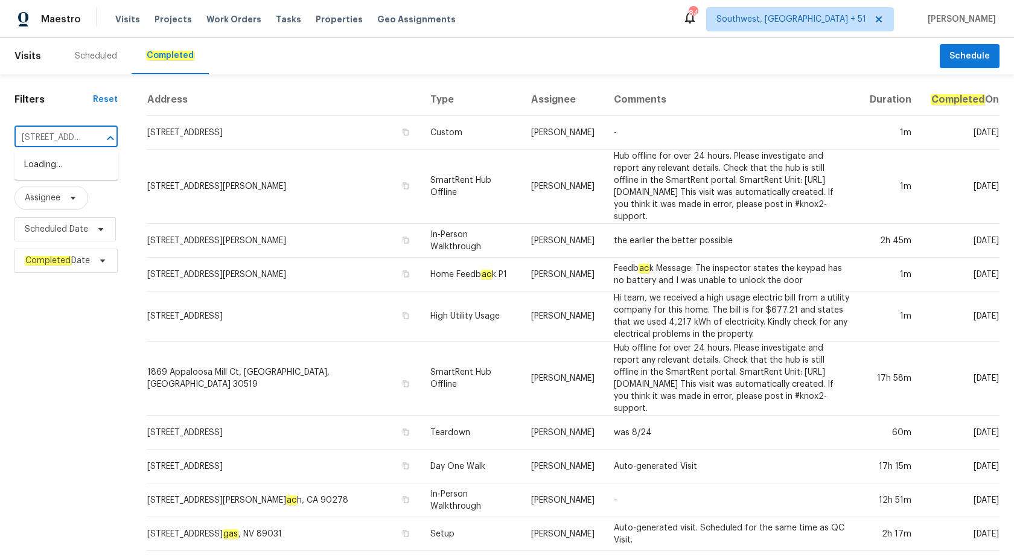
scroll to position [0, 89]
click at [66, 169] on li "5038 Flint Ridge Pl, Raleigh, NC 27609" at bounding box center [66, 165] width 104 height 20
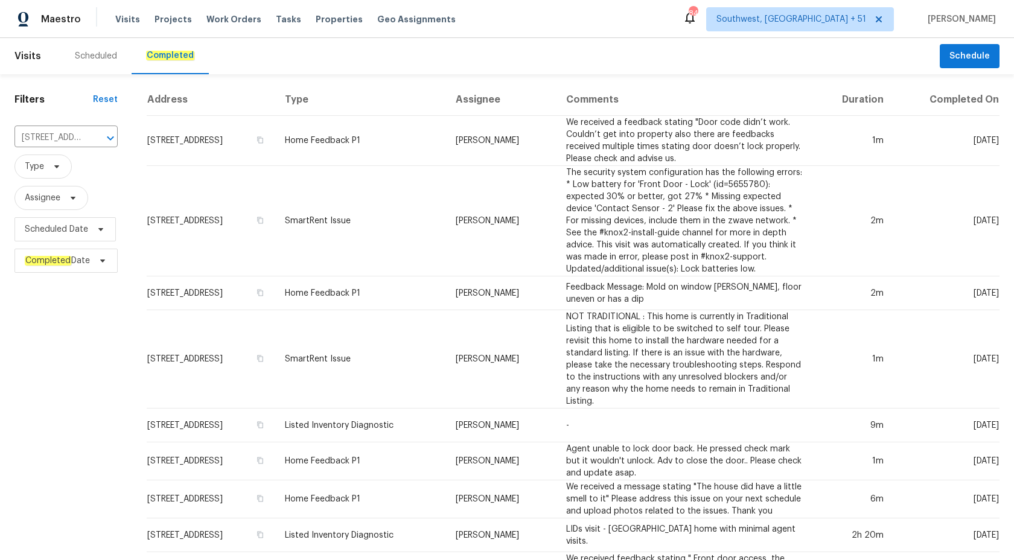
click at [398, 155] on td "Home Feedback P1" at bounding box center [360, 141] width 171 height 50
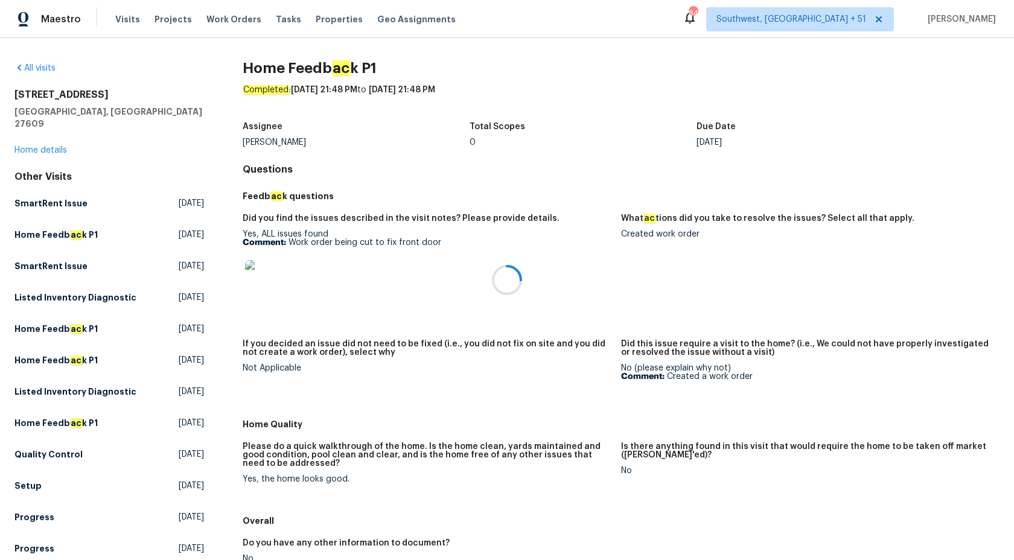
click at [27, 138] on div at bounding box center [507, 280] width 1014 height 560
click at [27, 146] on link "Home details" at bounding box center [40, 150] width 53 height 8
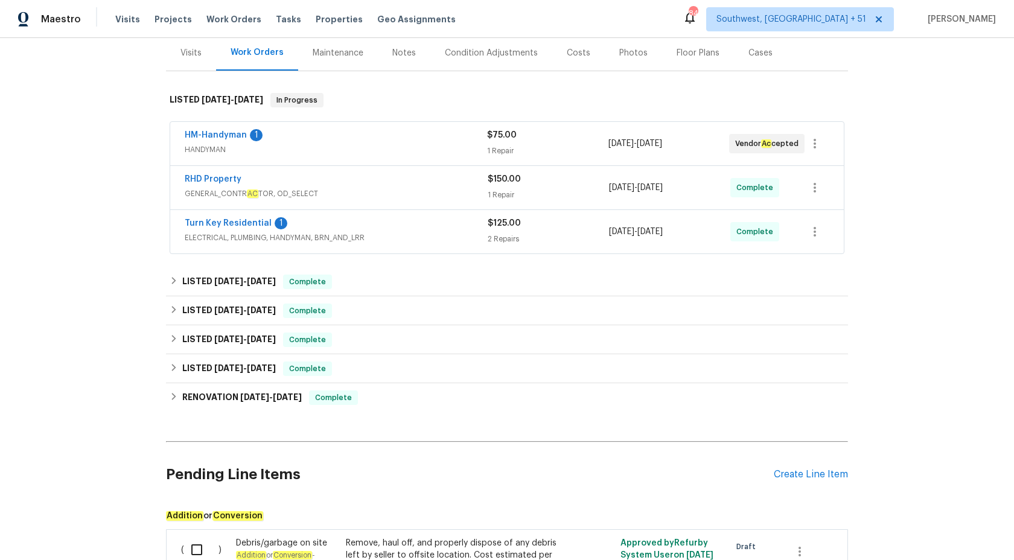
scroll to position [149, 0]
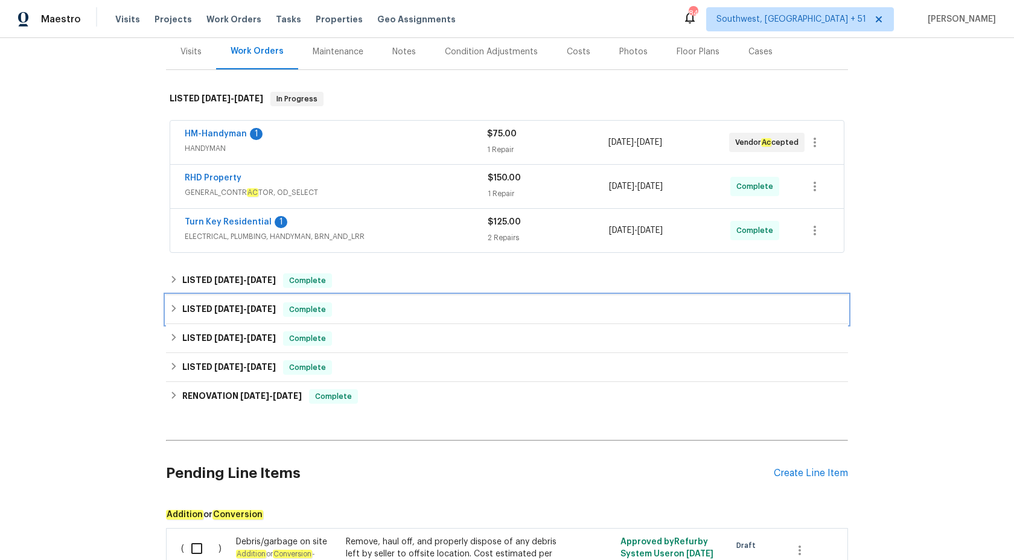
click at [302, 309] on span "Complete" at bounding box center [307, 310] width 46 height 12
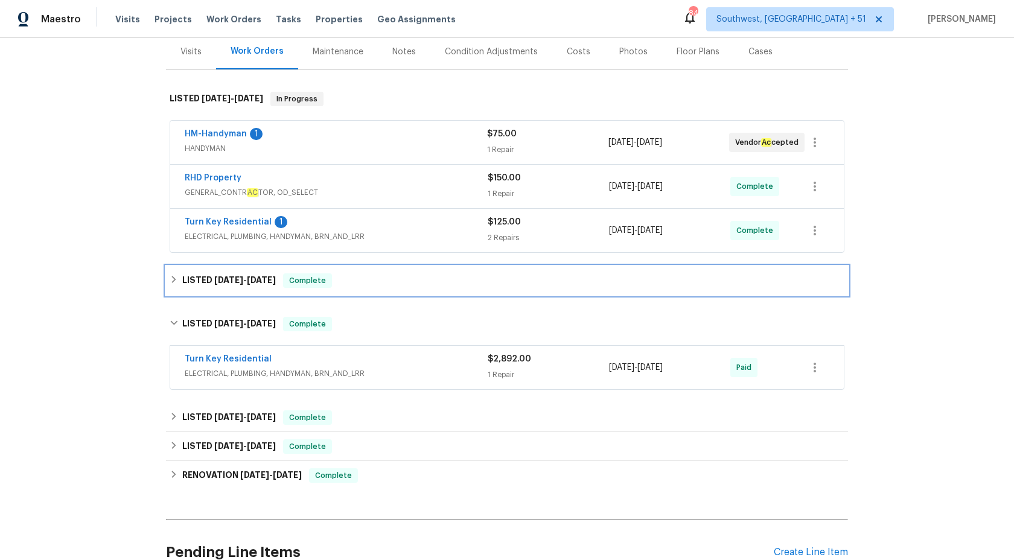
click at [310, 283] on span "Complete" at bounding box center [307, 281] width 46 height 12
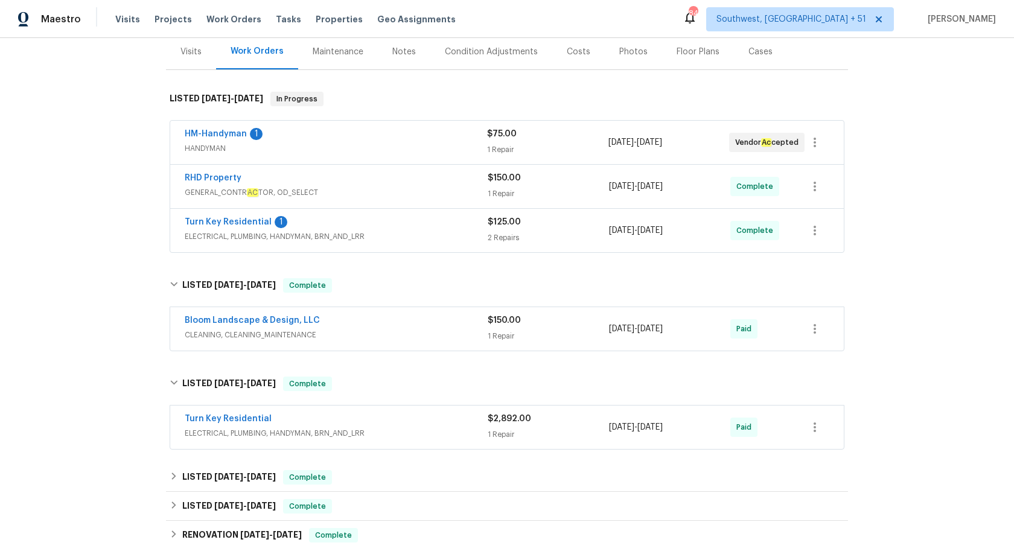
click at [335, 225] on div "Turn Key Residential 1" at bounding box center [336, 223] width 303 height 14
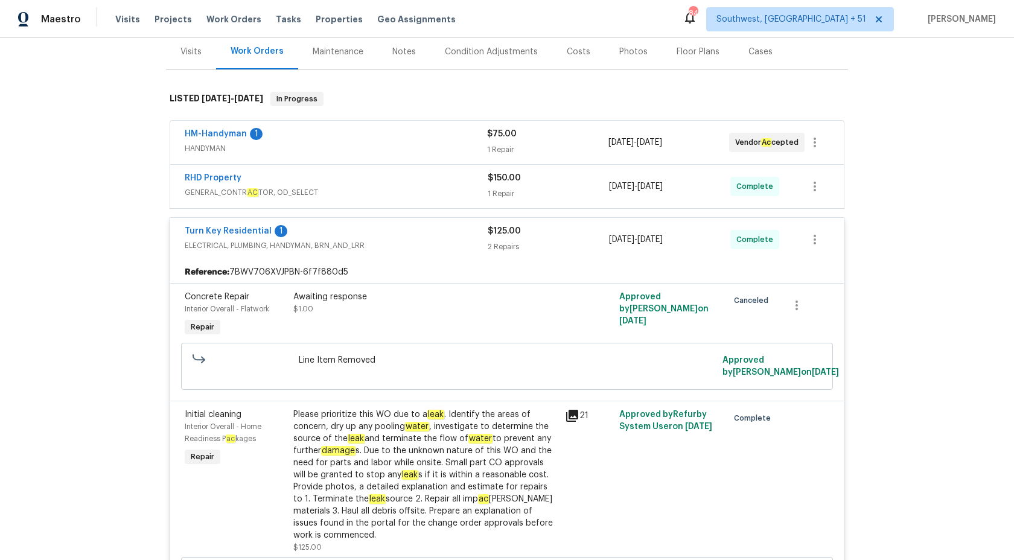
click at [473, 240] on span "ELECTRICAL, PLUMBING, HANDYMAN, BRN_AND_LRR" at bounding box center [336, 246] width 303 height 12
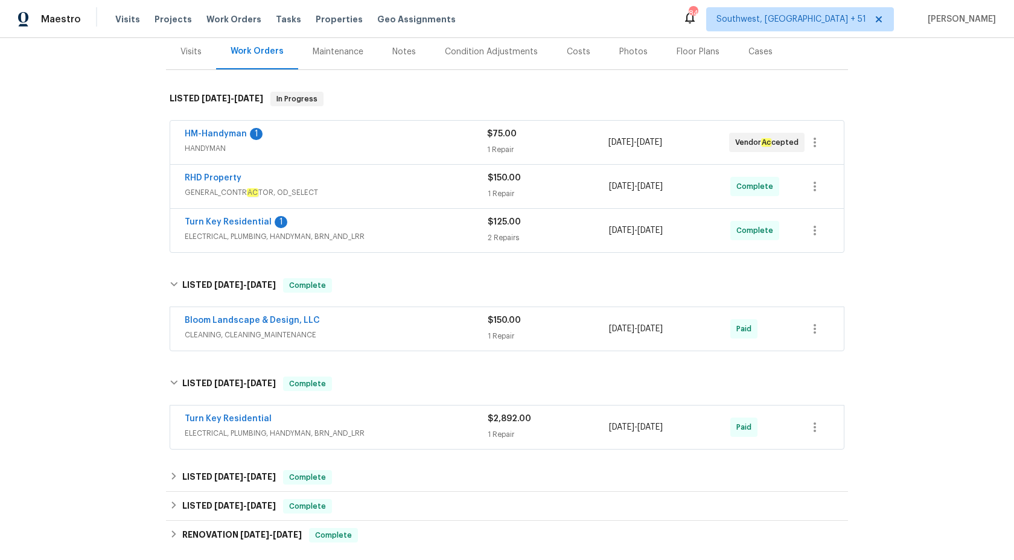
click at [464, 196] on span "GENERAL_CONTR AC TOR, OD_SELECT" at bounding box center [336, 193] width 303 height 12
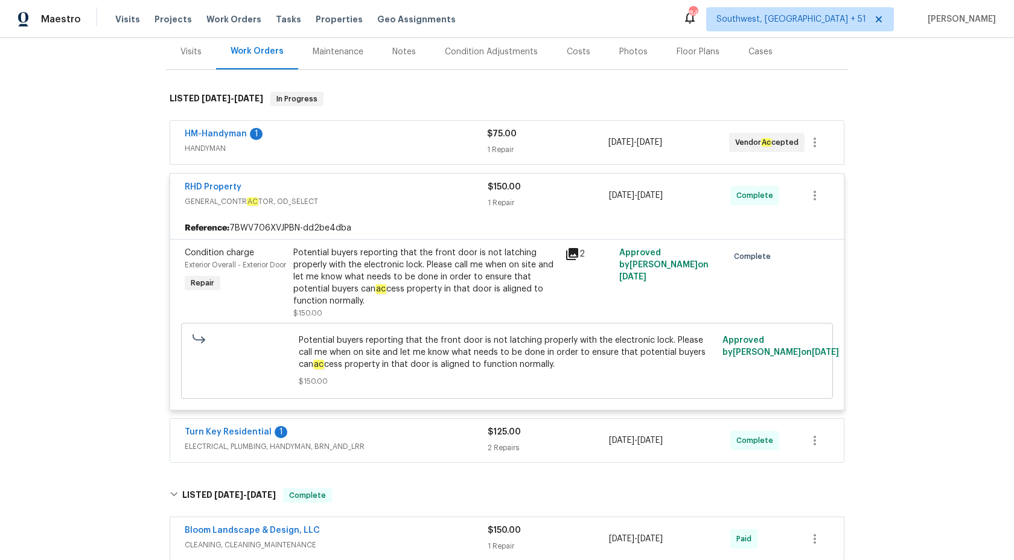
click at [464, 196] on span "GENERAL_CONTR AC TOR, OD_SELECT" at bounding box center [336, 202] width 303 height 12
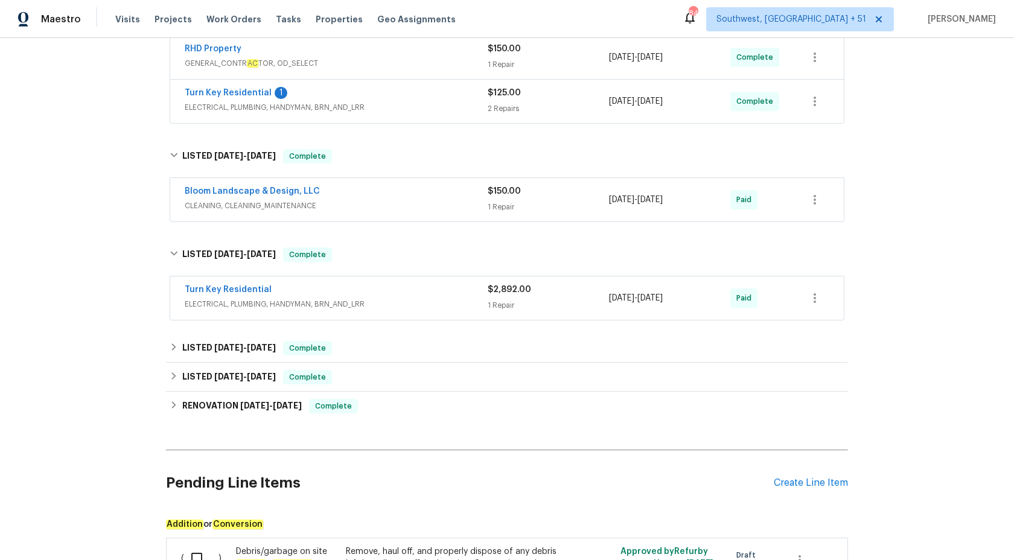
scroll to position [293, 0]
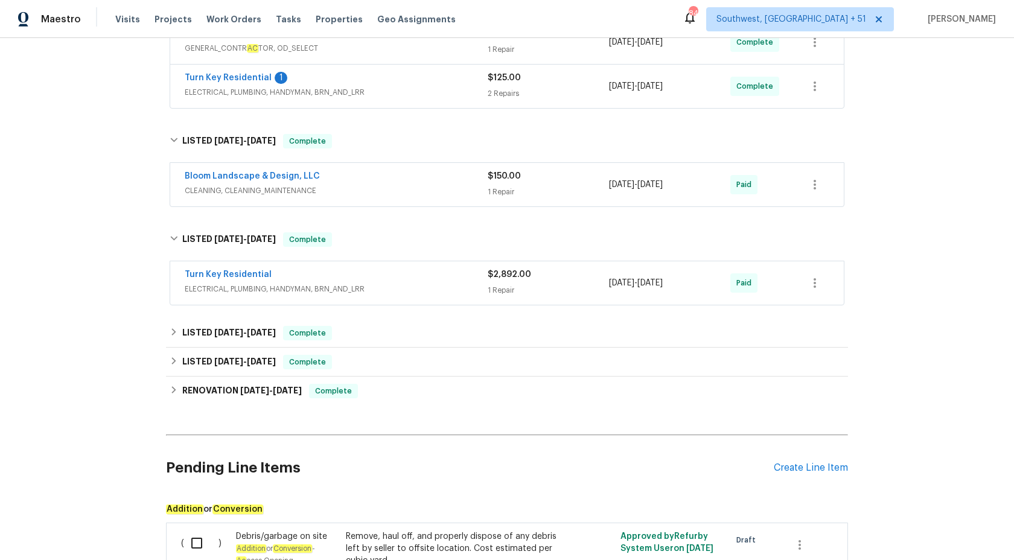
click at [408, 286] on span "ELECTRICAL, PLUMBING, HANDYMAN, BRN_AND_LRR" at bounding box center [336, 289] width 303 height 12
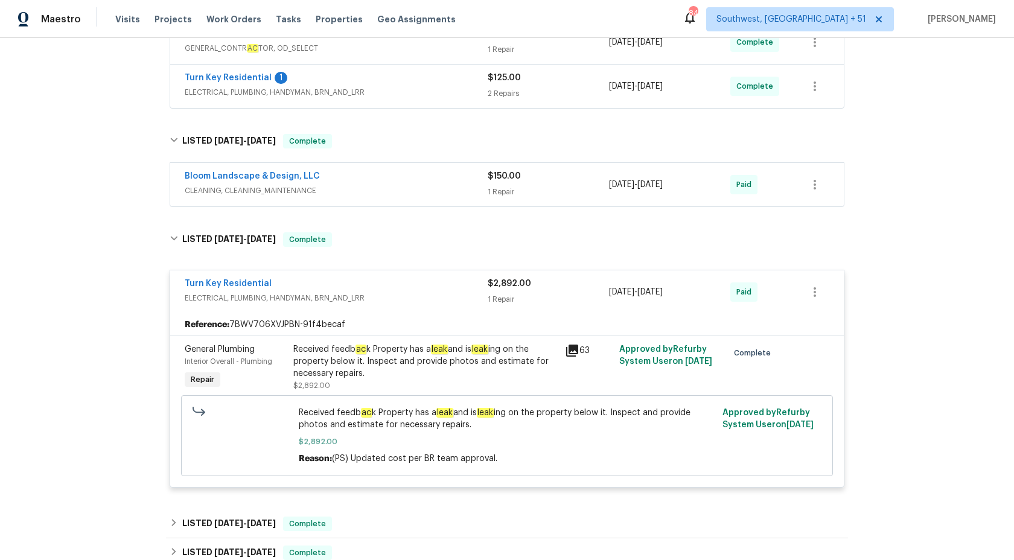
click at [434, 199] on div "Bloom Landscape & Design, LLC CLEANING, CLEANING_MAINTENANCE" at bounding box center [336, 184] width 303 height 29
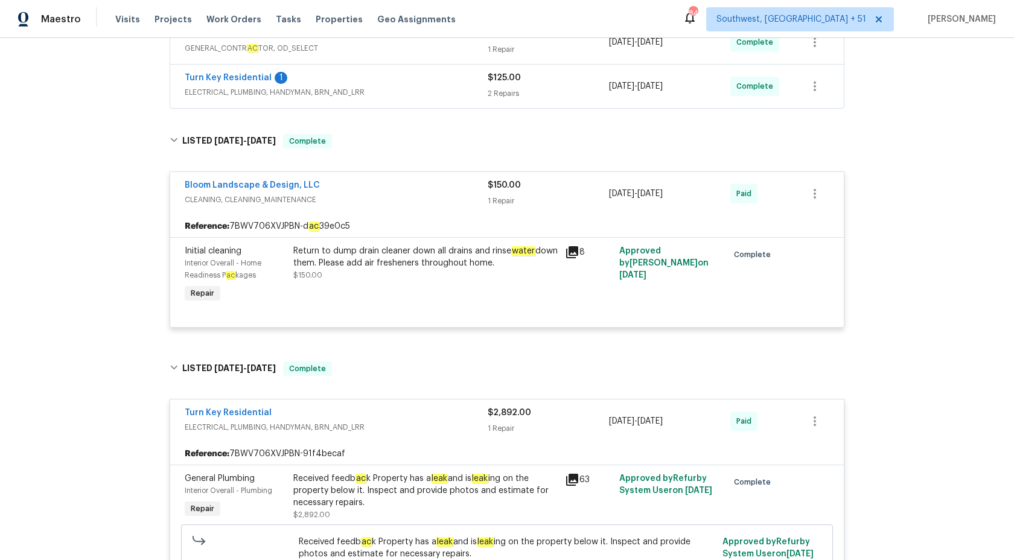
click at [434, 199] on span "CLEANING, CLEANING_MAINTENANCE" at bounding box center [336, 200] width 303 height 12
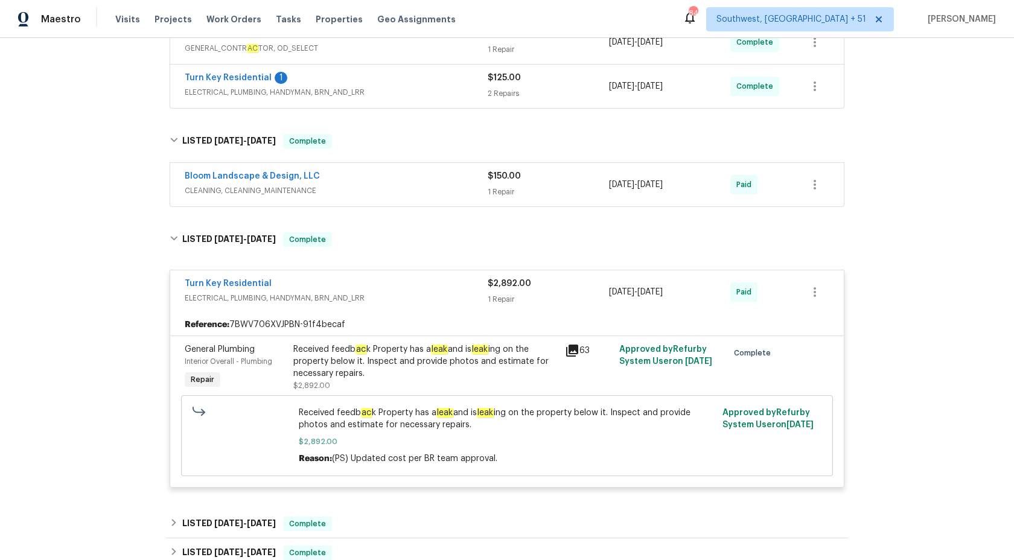
click at [459, 85] on div "Turn Key Residential 1" at bounding box center [336, 79] width 303 height 14
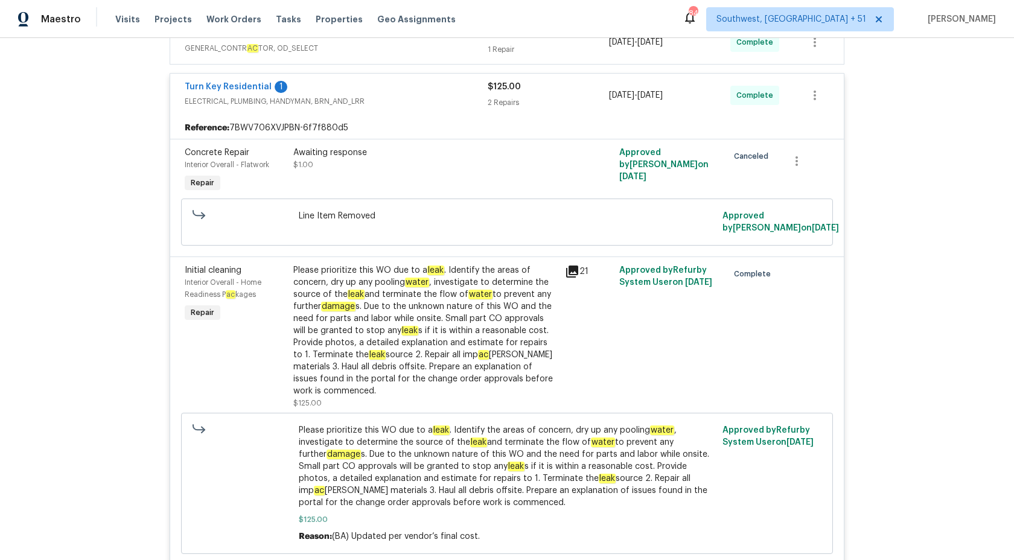
click at [459, 85] on div "Turn Key Residential 1" at bounding box center [336, 88] width 303 height 14
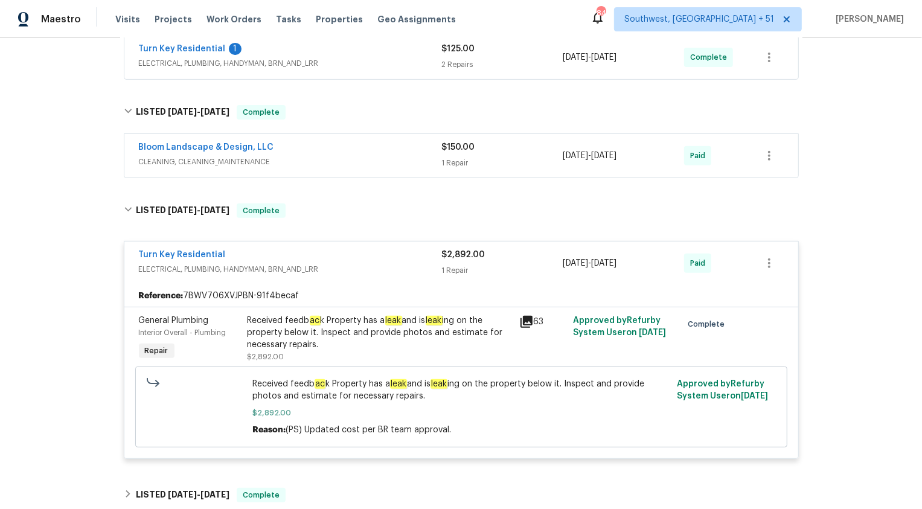
scroll to position [330, 0]
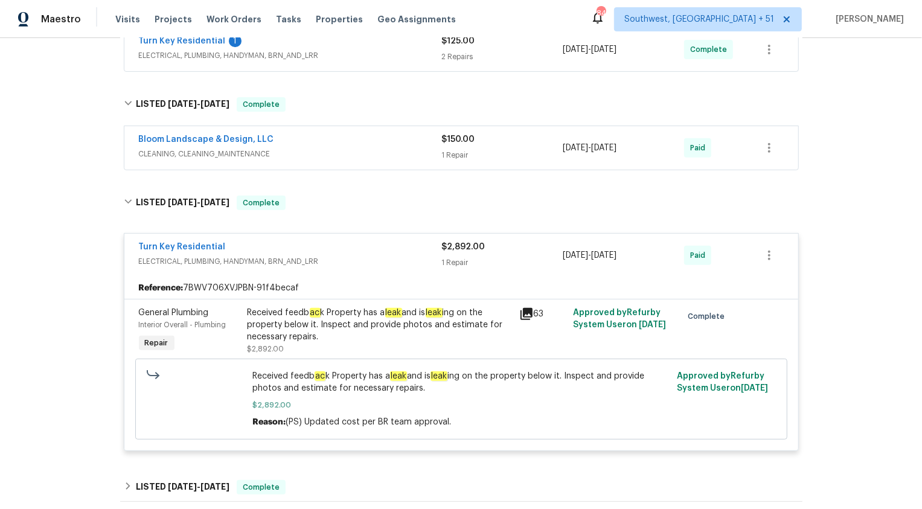
click at [453, 260] on div "1 Repair" at bounding box center [502, 263] width 121 height 12
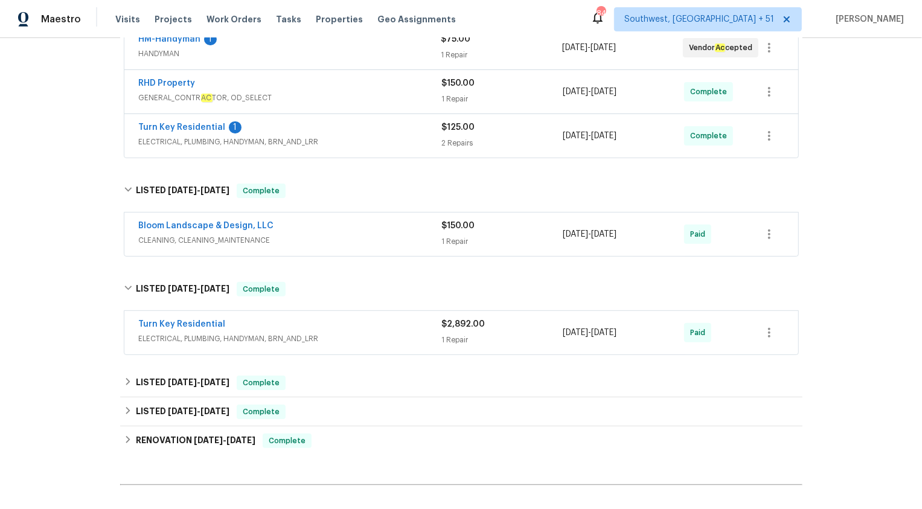
scroll to position [226, 0]
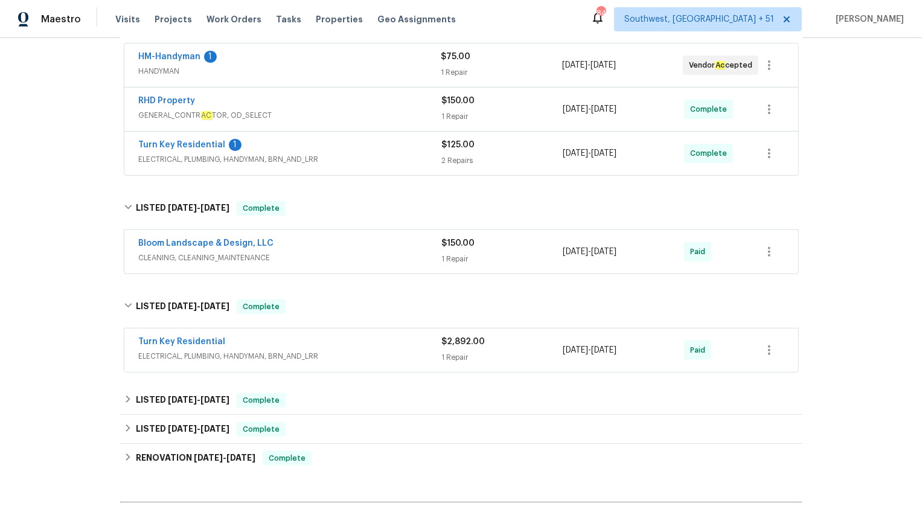
click at [452, 255] on div "1 Repair" at bounding box center [502, 259] width 121 height 12
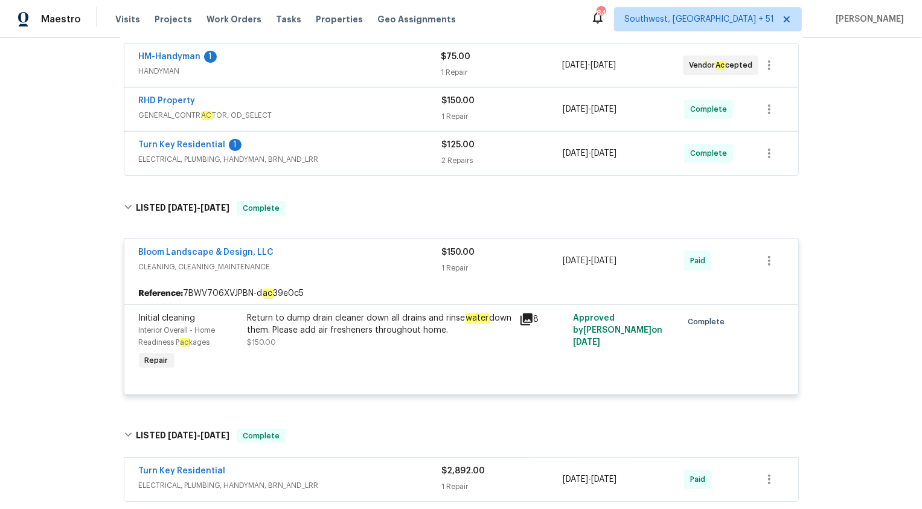
click at [451, 256] on div "$150.00" at bounding box center [502, 252] width 121 height 12
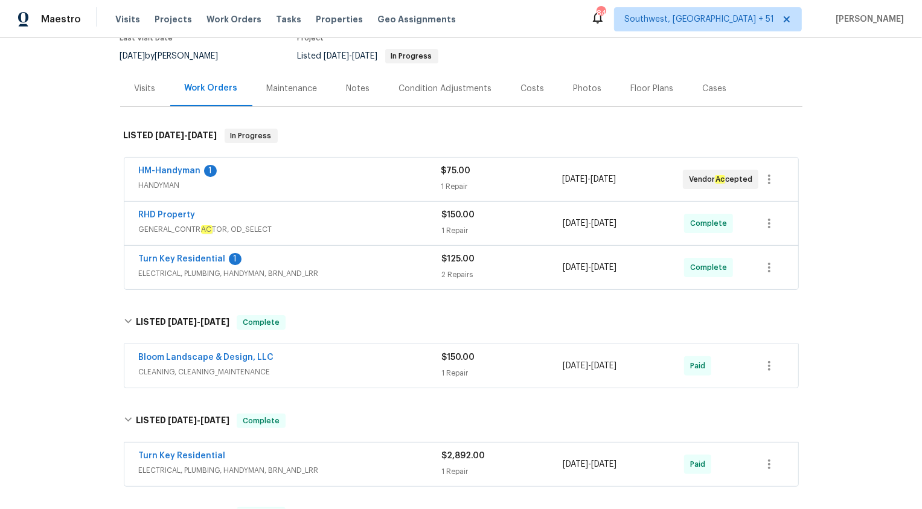
scroll to position [106, 0]
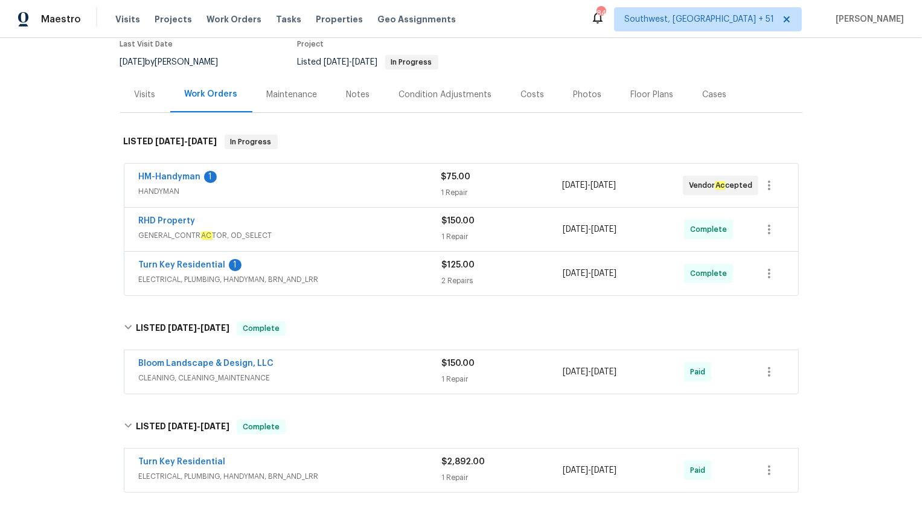
click at [424, 262] on div "Turn Key Residential 1" at bounding box center [290, 266] width 303 height 14
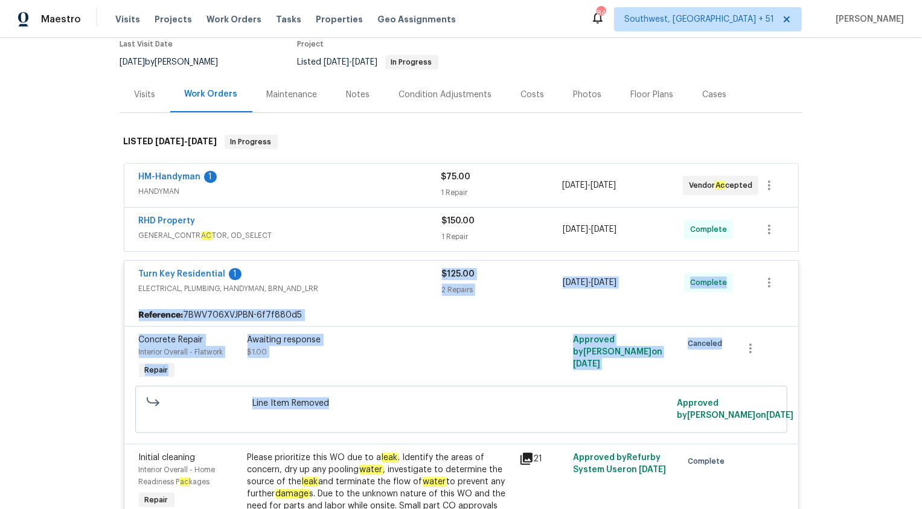
drag, startPoint x: 425, startPoint y: 285, endPoint x: 472, endPoint y: 414, distance: 137.3
click at [471, 412] on div "Turn Key Residential 1 ELECTRICAL, PLUMBING, HANDYMAN, BRN_AND_LRR $125.00 2 Re…" at bounding box center [461, 506] width 675 height 493
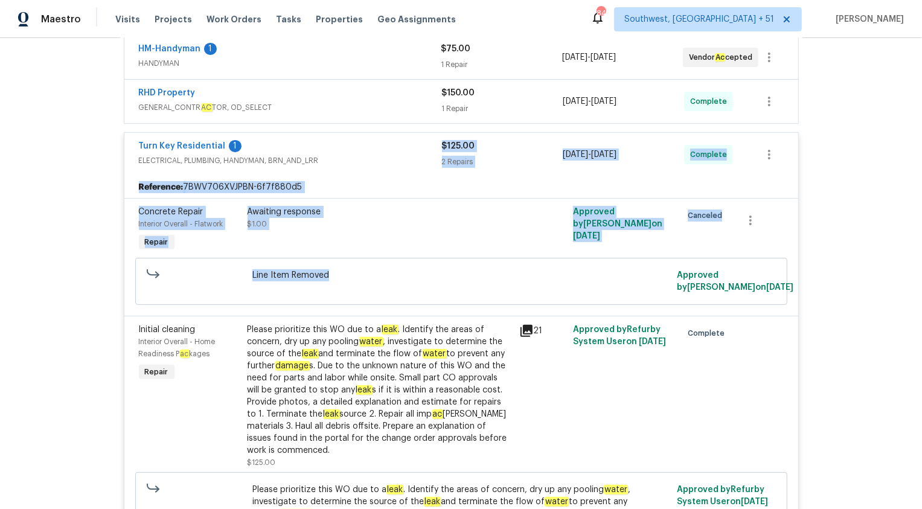
scroll to position [299, 0]
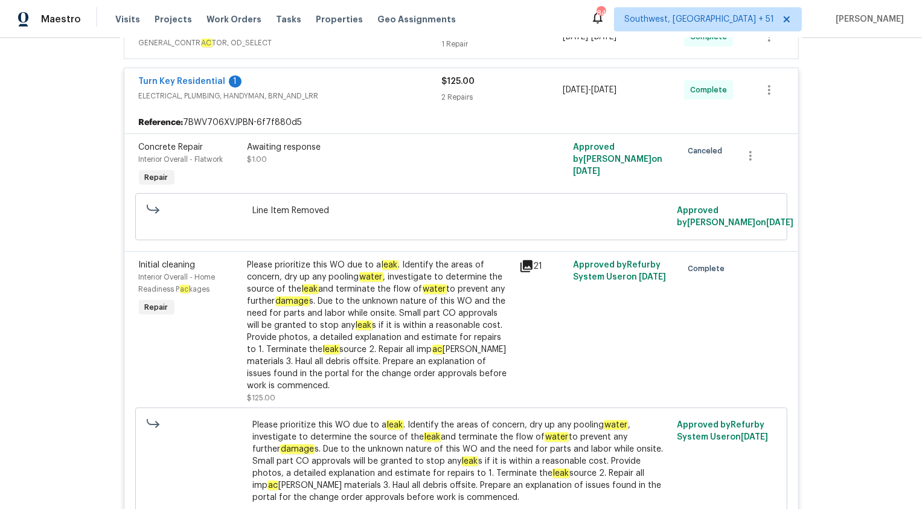
click at [870, 331] on div "B ac k to all projects 5038 Flint Ridge Pl, Raleigh, NC 27609 2 Beds | 1 1/2 Ba…" at bounding box center [461, 273] width 922 height 471
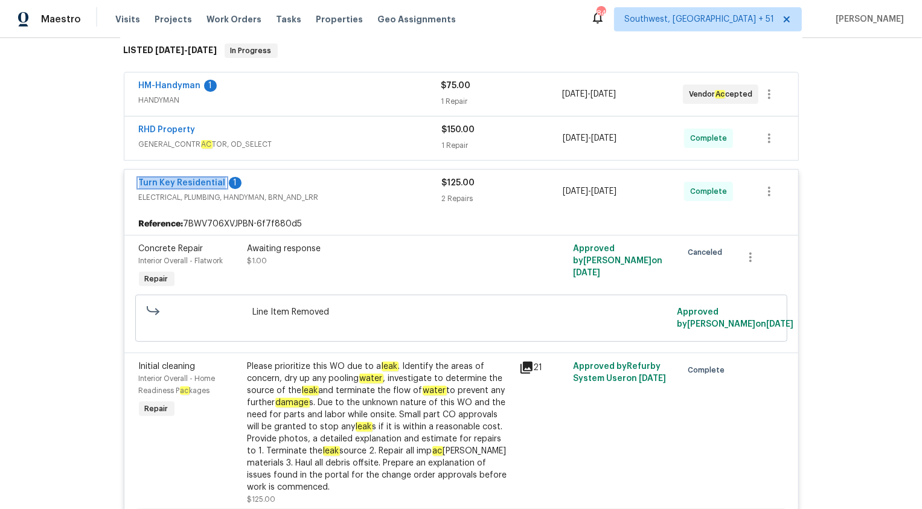
scroll to position [165, 0]
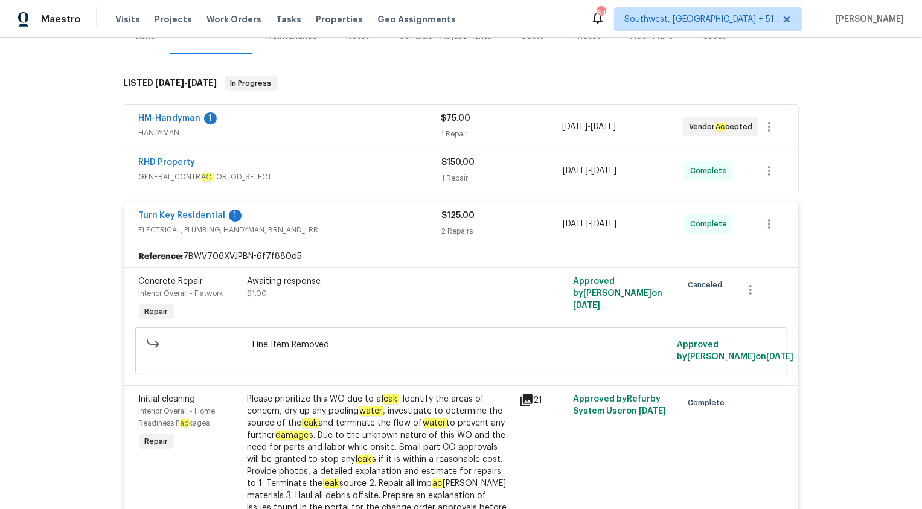
click at [437, 159] on div "RHD Property" at bounding box center [290, 163] width 303 height 14
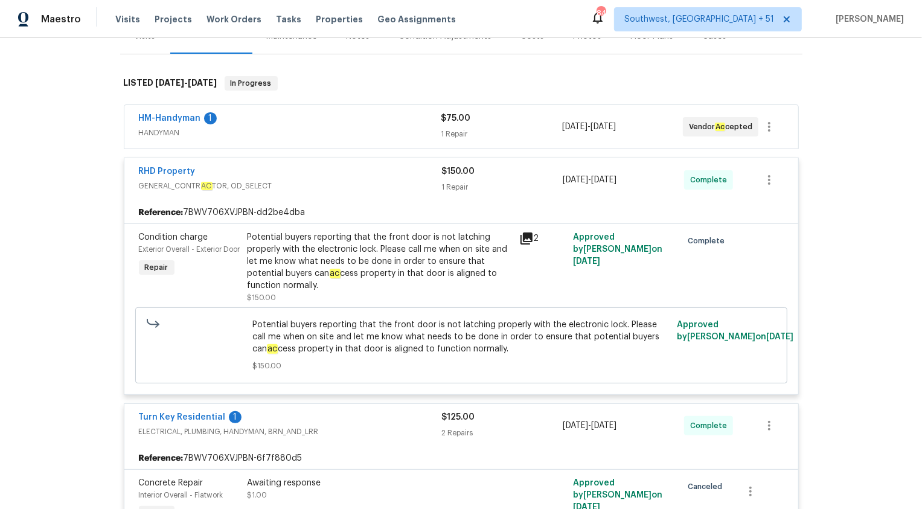
click at [438, 176] on div "RHD Property" at bounding box center [290, 172] width 303 height 14
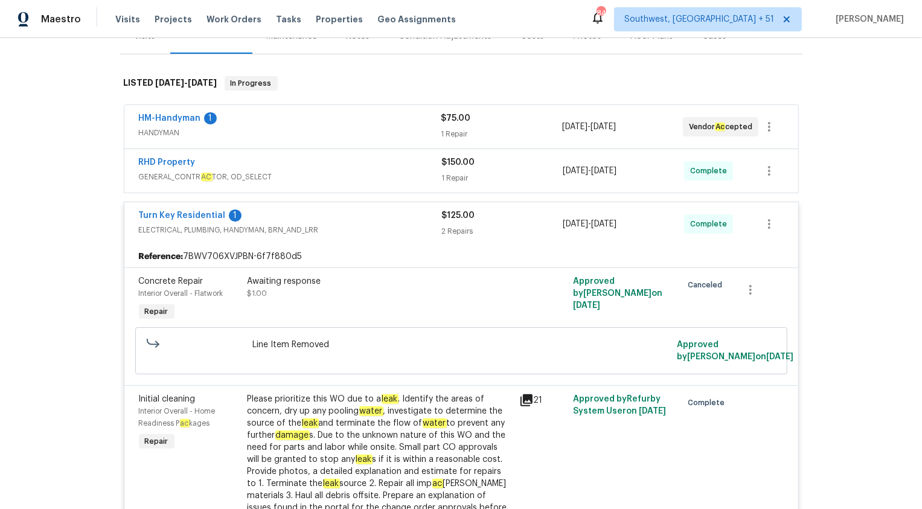
click at [425, 127] on span "HANDYMAN" at bounding box center [290, 133] width 303 height 12
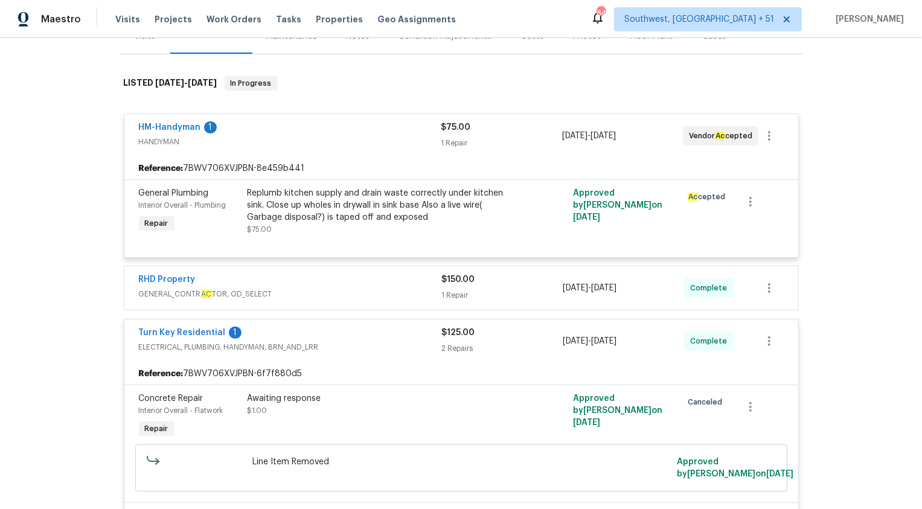
click at [425, 127] on div "HM-Handyman 1" at bounding box center [290, 128] width 303 height 14
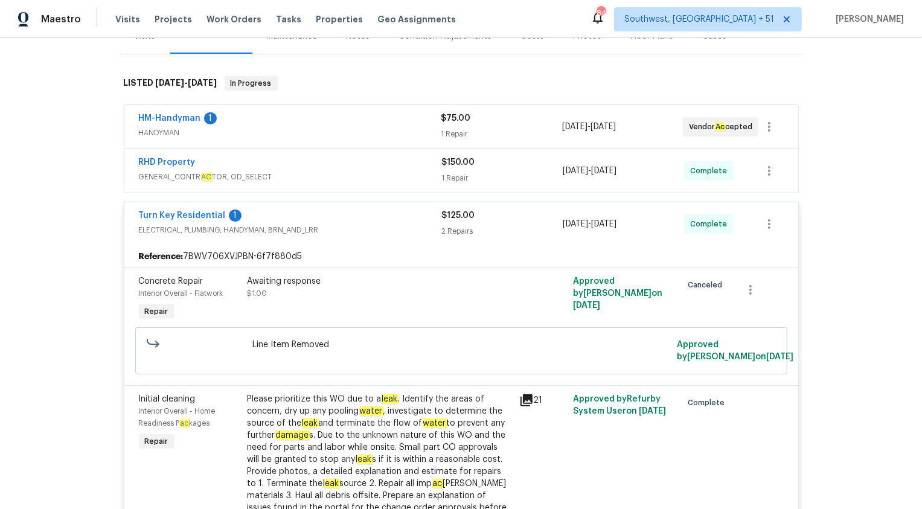
click at [425, 127] on span "HANDYMAN" at bounding box center [290, 133] width 303 height 12
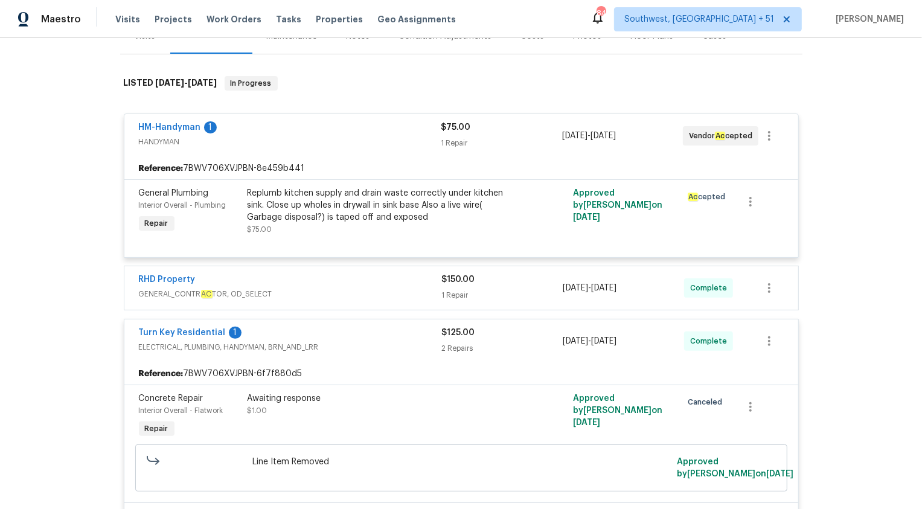
click at [412, 136] on span "HANDYMAN" at bounding box center [290, 142] width 303 height 12
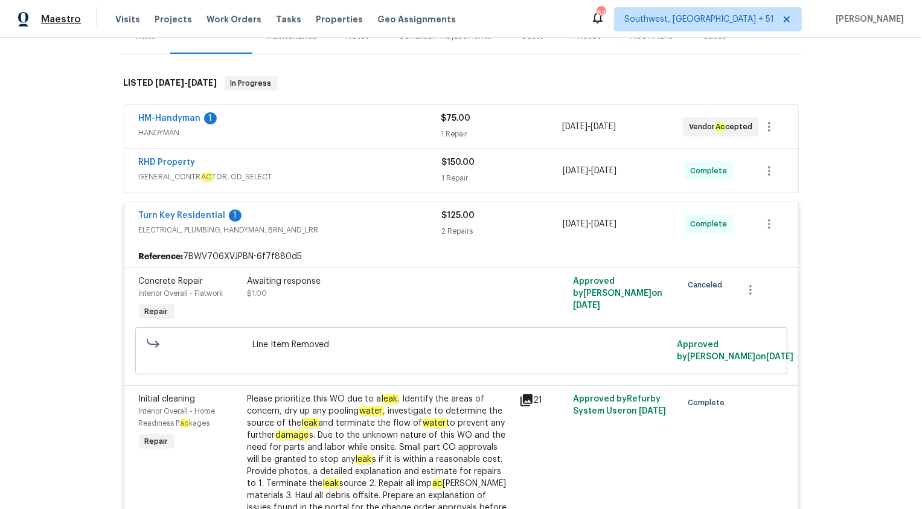
click at [65, 22] on span "Maestro" at bounding box center [61, 19] width 40 height 12
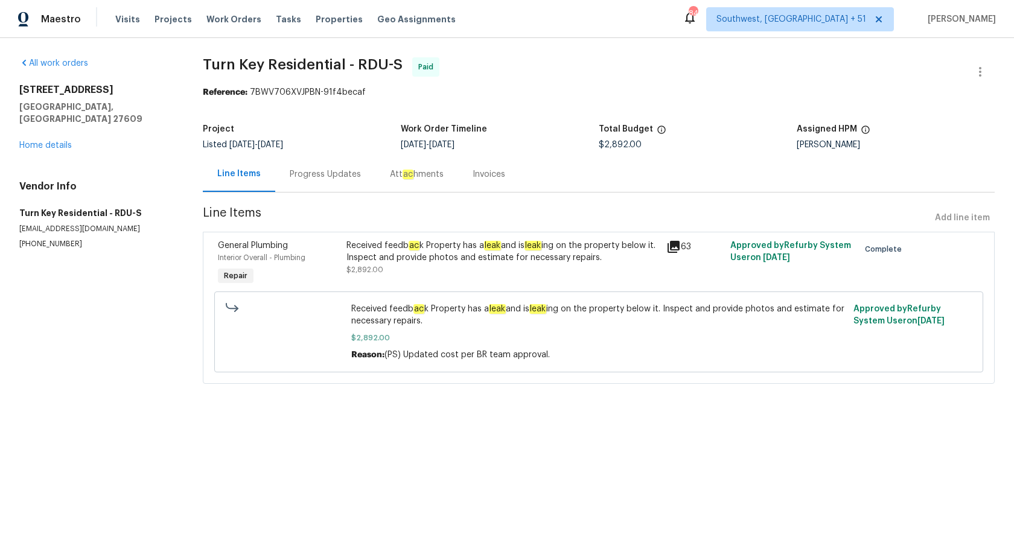
click at [316, 178] on div "Progress Updates" at bounding box center [325, 174] width 71 height 12
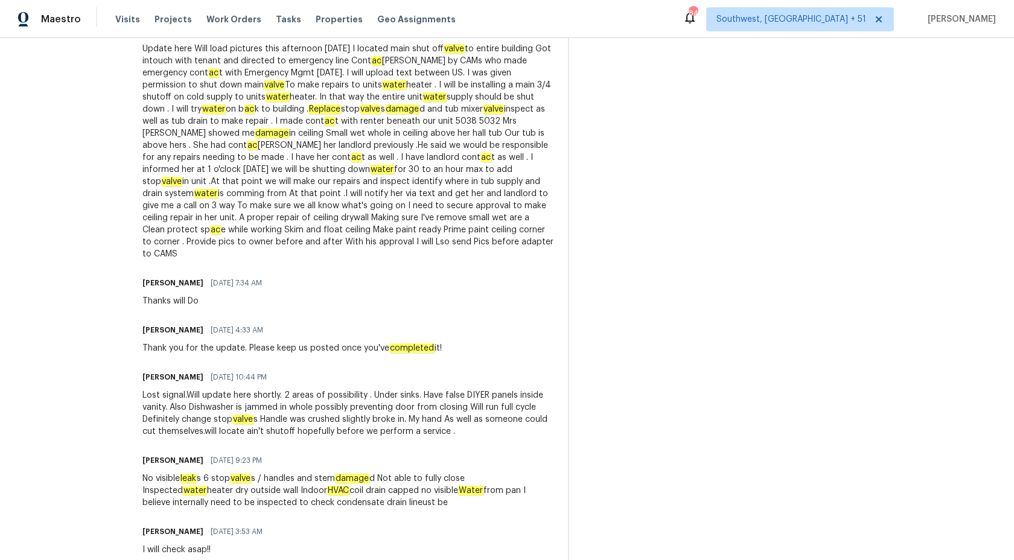
scroll to position [3684, 0]
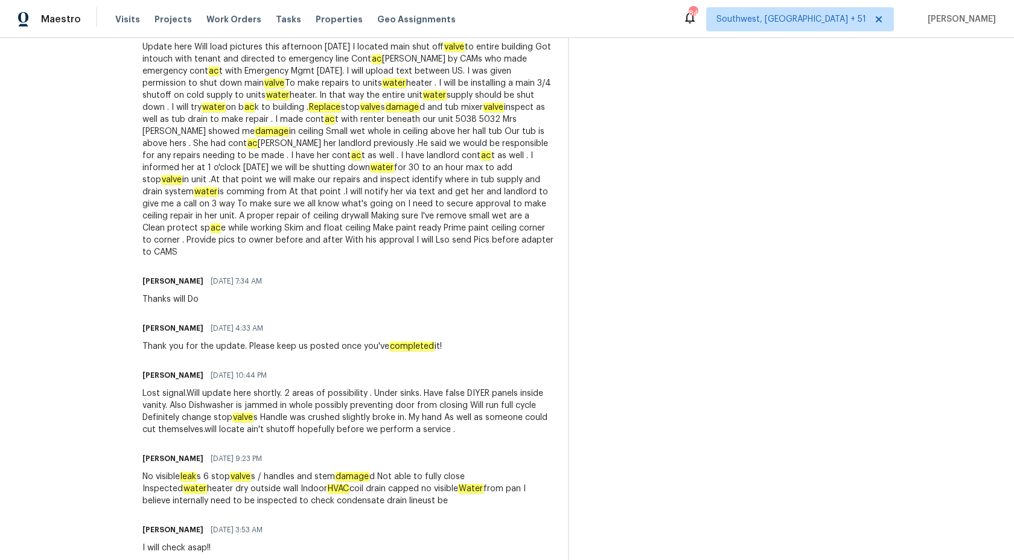
click at [412, 193] on div "Update here Will load pictures this afternoon [DATE] I located main shut off va…" at bounding box center [347, 149] width 411 height 217
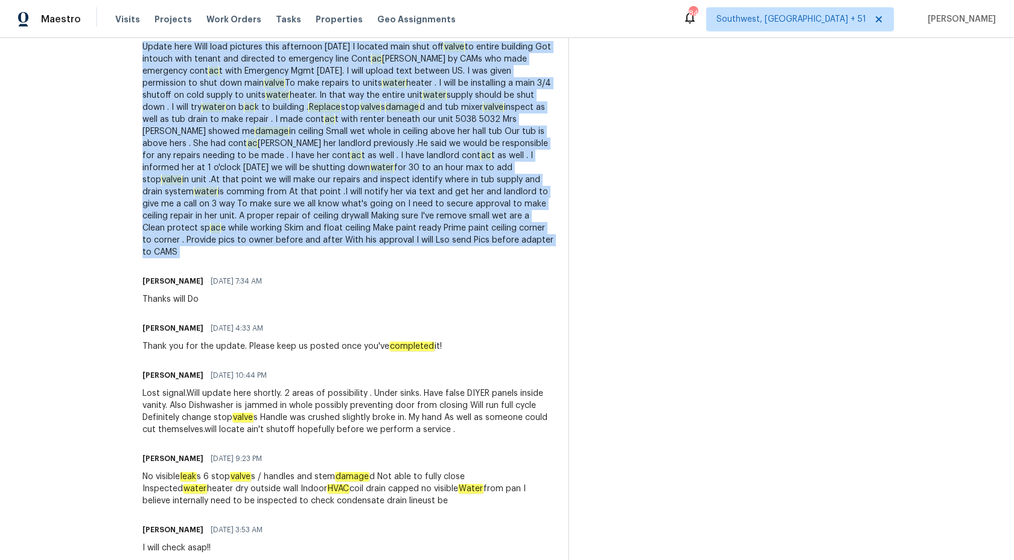
click at [412, 193] on div "Update here Will load pictures this afternoon [DATE] I located main shut off va…" at bounding box center [347, 149] width 411 height 217
copy div "Update here Will load pictures this afternoon [DATE] I located main shut off va…"
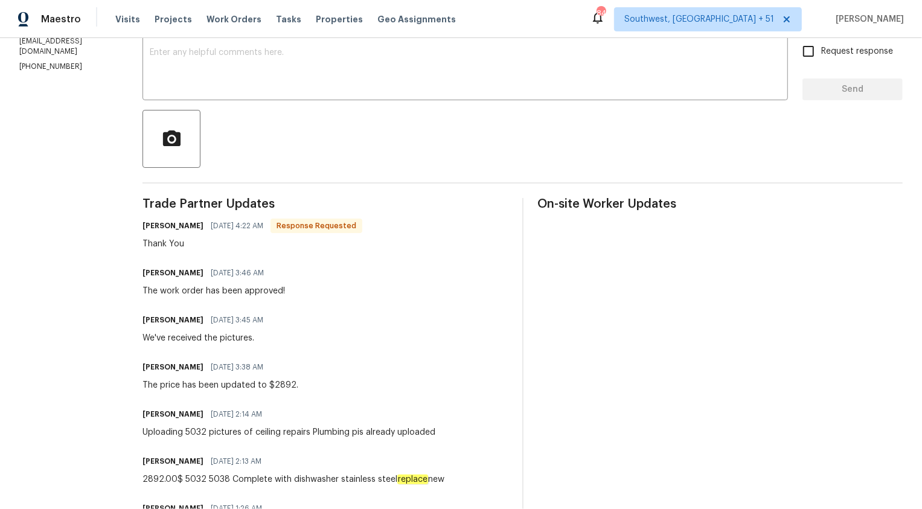
scroll to position [0, 0]
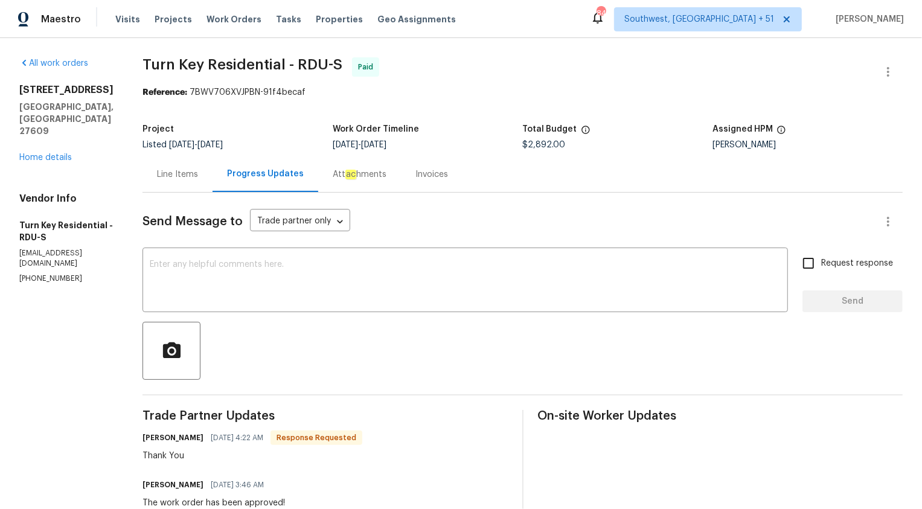
click at [448, 173] on div "Invoices" at bounding box center [431, 174] width 33 height 12
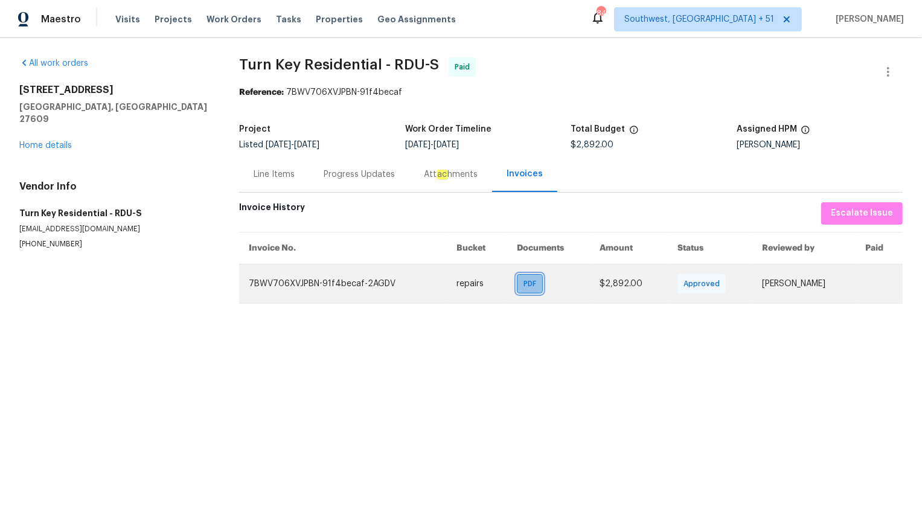
click at [523, 289] on span "PDF" at bounding box center [532, 284] width 18 height 12
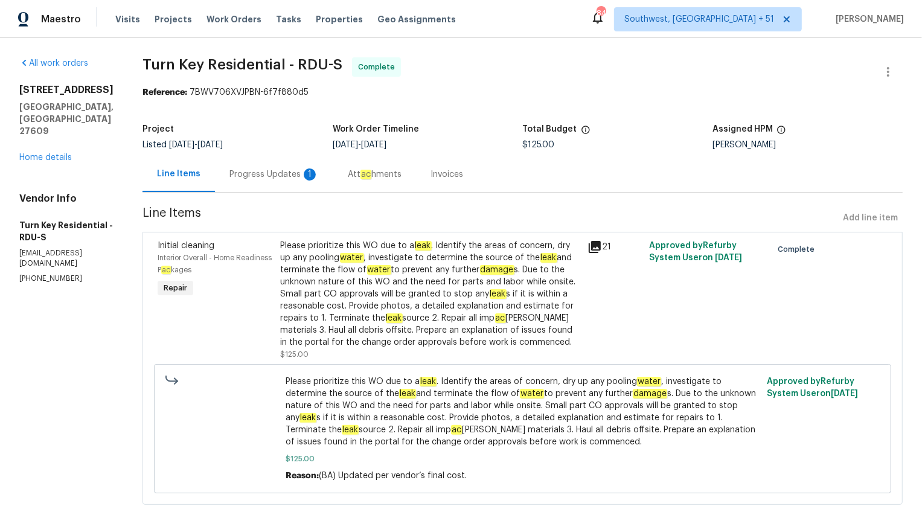
click at [290, 176] on div "Progress Updates 1" at bounding box center [273, 174] width 89 height 12
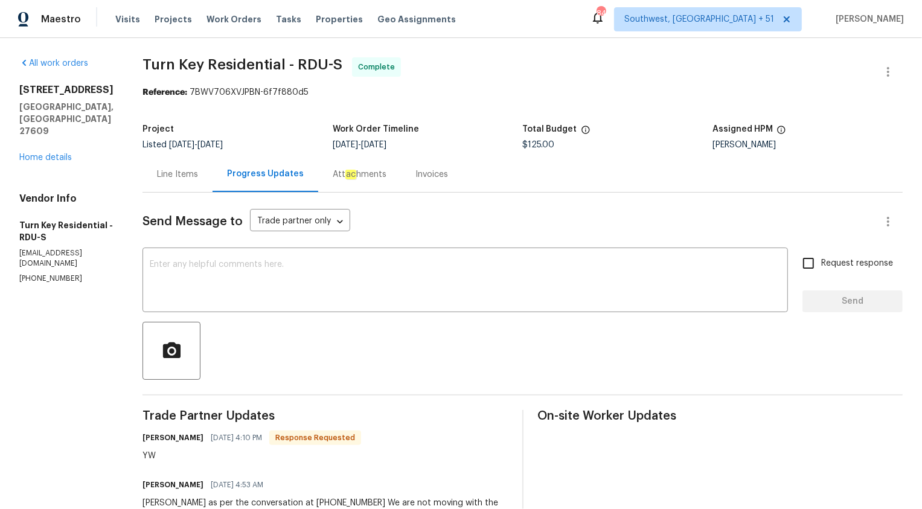
click at [448, 178] on div "Invoices" at bounding box center [431, 174] width 33 height 12
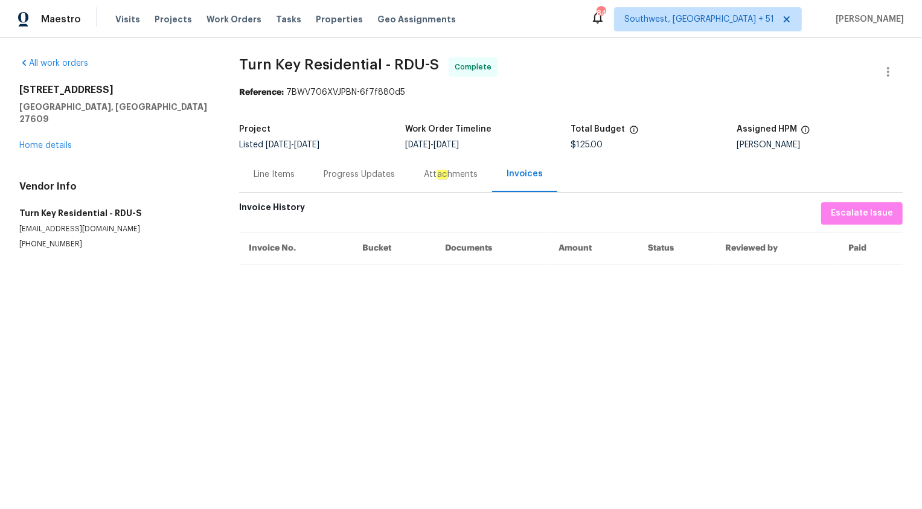
click at [283, 181] on div "Line Items" at bounding box center [274, 174] width 70 height 36
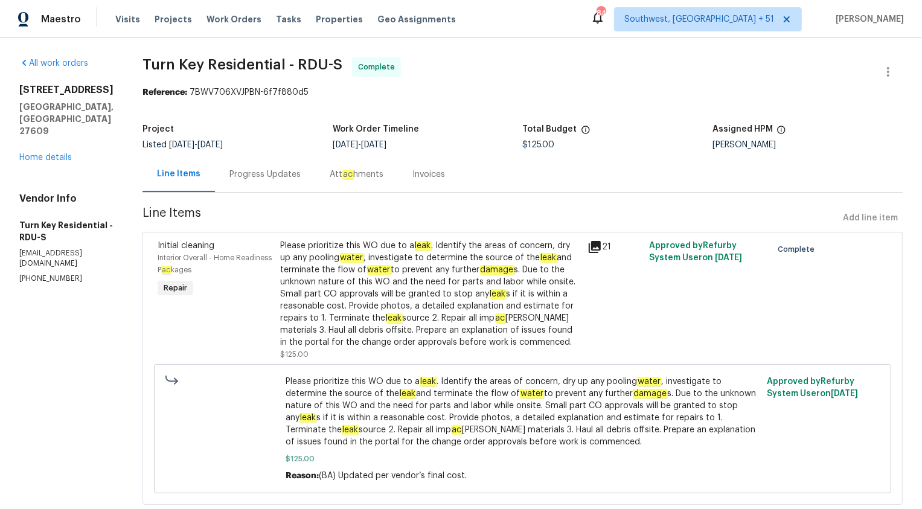
click at [386, 312] on div "Please prioritize this WO due to a leak . Identify the areas of concern, dry up…" at bounding box center [431, 294] width 300 height 109
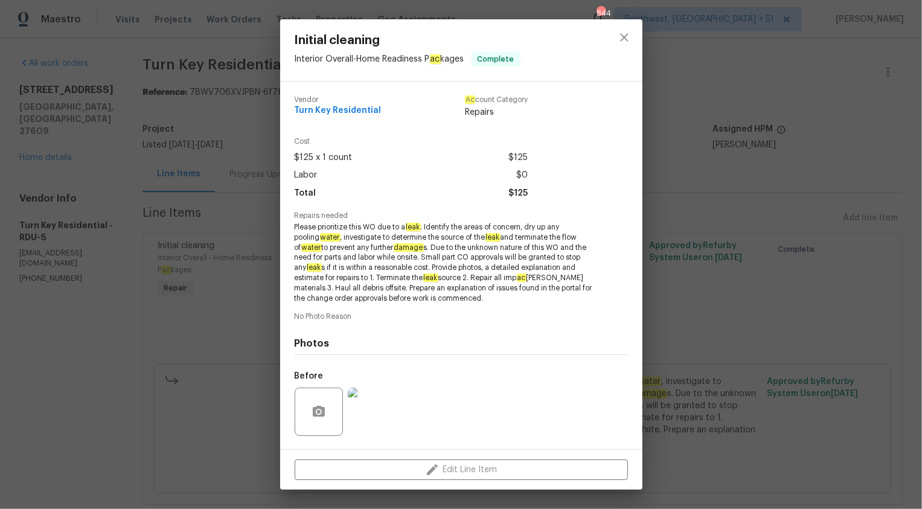
click at [391, 254] on span "Please prioritize this WO due to a leak . Identify the areas of concern, dry up…" at bounding box center [445, 262] width 300 height 81
click at [386, 427] on img at bounding box center [372, 412] width 48 height 48
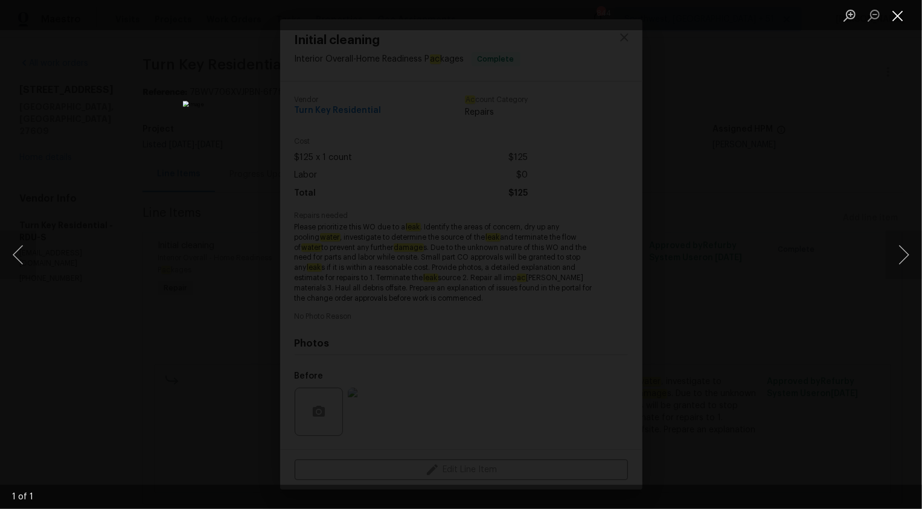
click at [903, 19] on button "Close lightbox" at bounding box center [898, 15] width 24 height 21
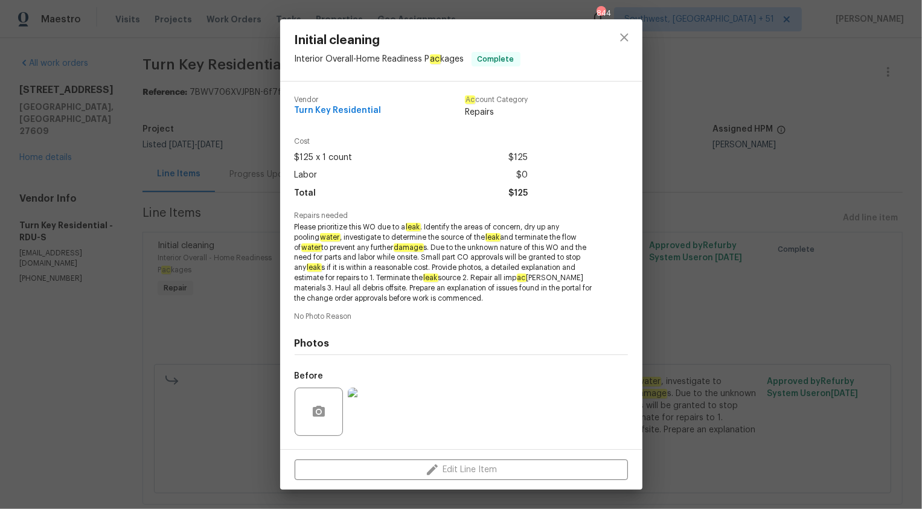
click at [450, 261] on span "Please prioritize this WO due to a leak . Identify the areas of concern, dry up…" at bounding box center [445, 262] width 300 height 81
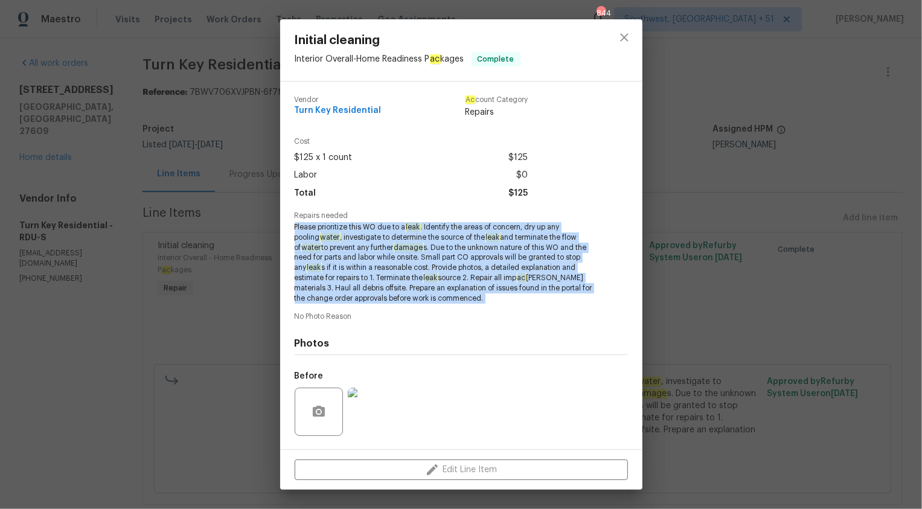
click at [450, 261] on span "Please prioritize this WO due to a leak . Identify the areas of concern, dry up…" at bounding box center [445, 262] width 300 height 81
copy span "Please prioritize this WO due to a leak . Identify the areas of concern, dry up…"
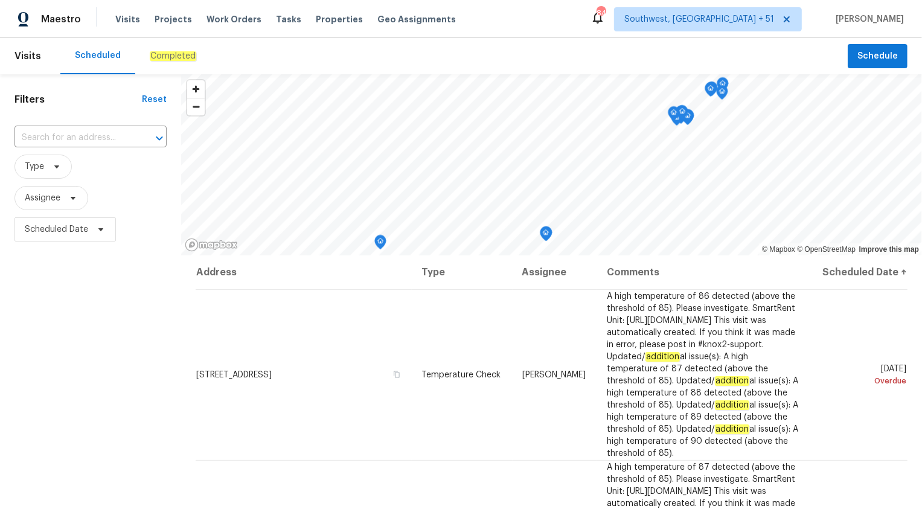
click at [181, 73] on div "Completed" at bounding box center [172, 56] width 75 height 36
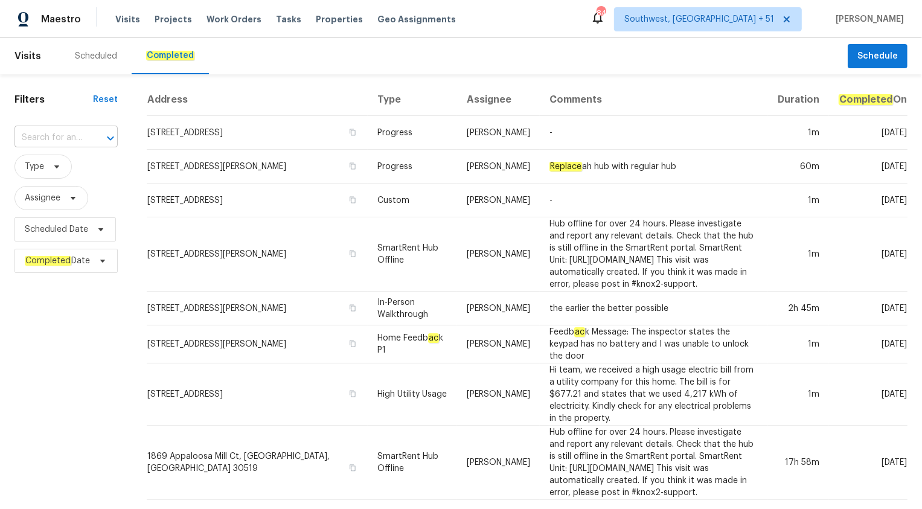
click at [66, 137] on input "text" at bounding box center [48, 138] width 69 height 19
paste input "2005 Fontenelle St, Las Vegas, NV 89102"
type input "2005 Fontenelle St, Las Vegas, NV 89102"
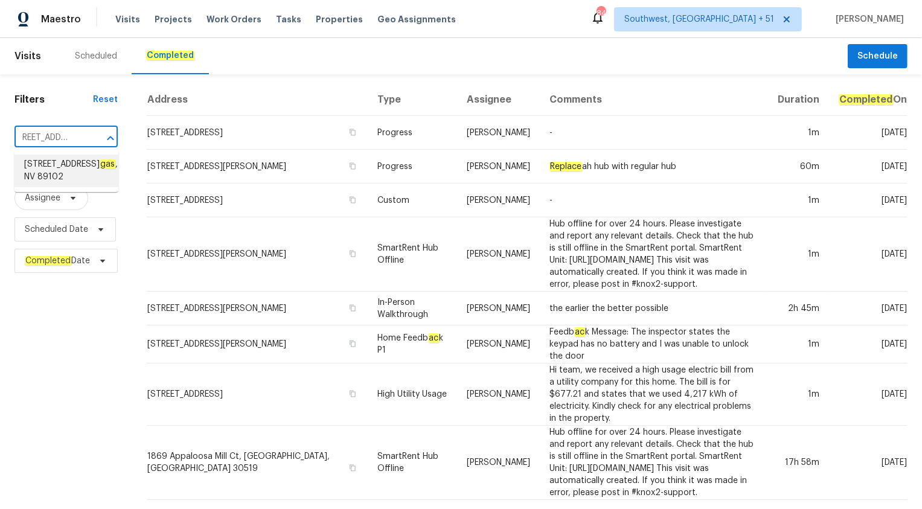
click at [45, 152] on ul "2005 Fontenelle St, Las Ve gas , NV 89102" at bounding box center [66, 171] width 104 height 42
click at [46, 159] on span "2005 Fontenelle St, Las Ve gas , NV 89102" at bounding box center [71, 170] width 94 height 25
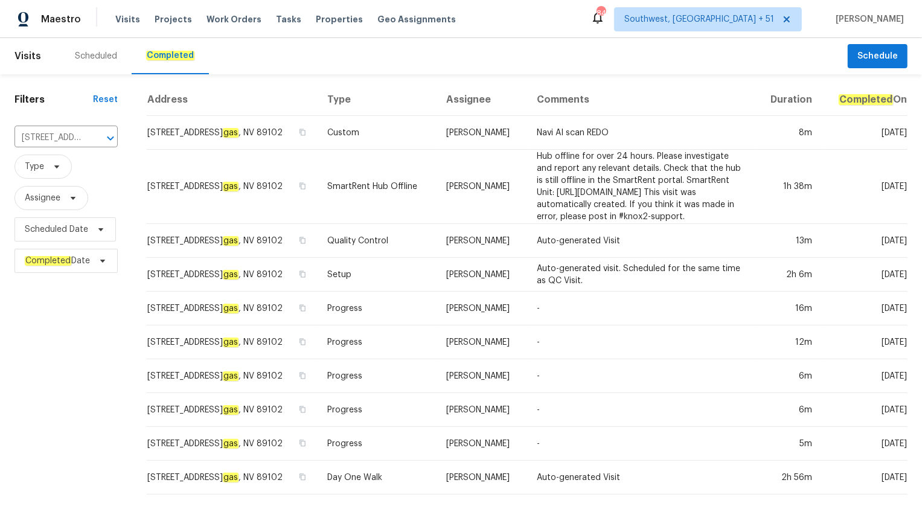
click at [388, 202] on td "SmartRent Hub Offline" at bounding box center [378, 187] width 120 height 74
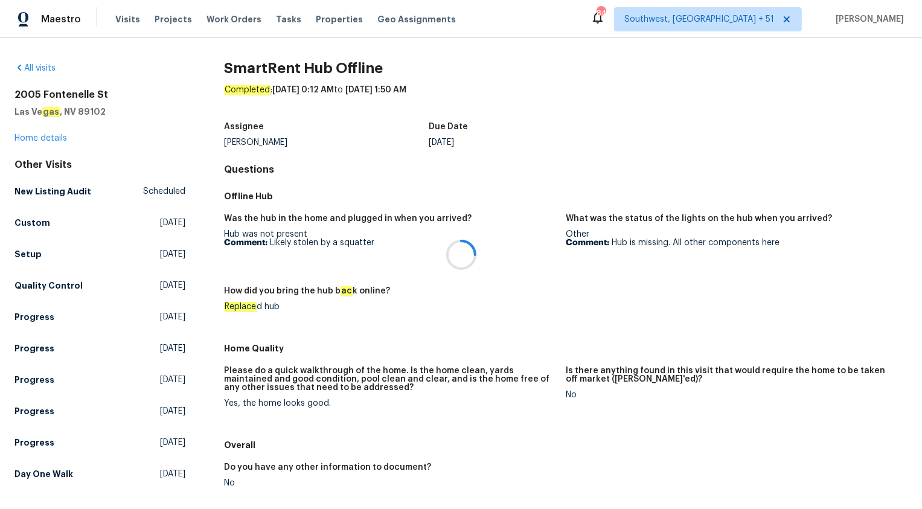
click at [31, 136] on div at bounding box center [461, 254] width 922 height 509
click at [31, 136] on link "Home details" at bounding box center [40, 138] width 53 height 8
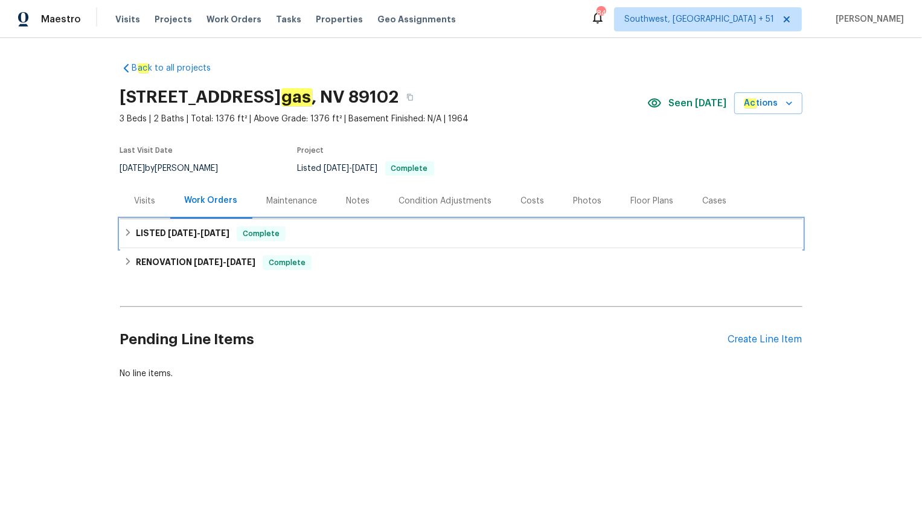
click at [295, 237] on div "LISTED 8/12/25 - 8/19/25 Complete" at bounding box center [461, 233] width 675 height 14
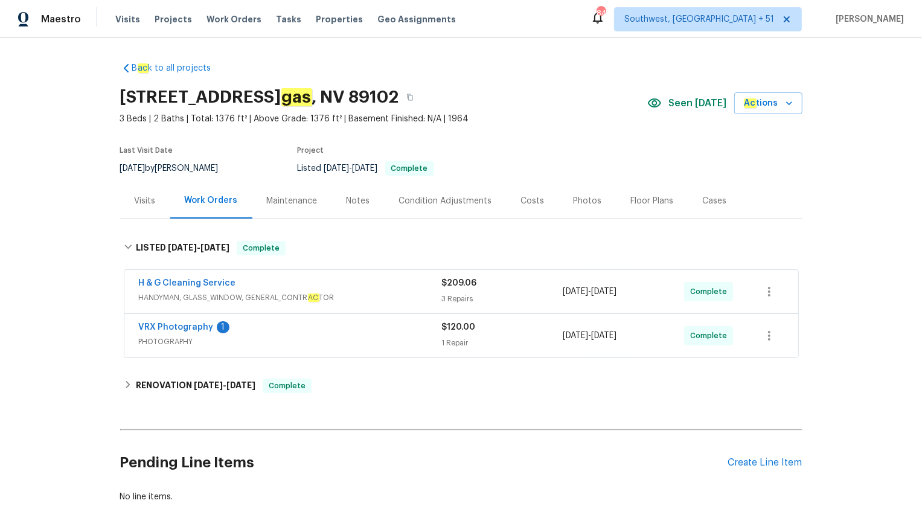
click at [370, 287] on div "H & G Cleaning Service" at bounding box center [290, 284] width 303 height 14
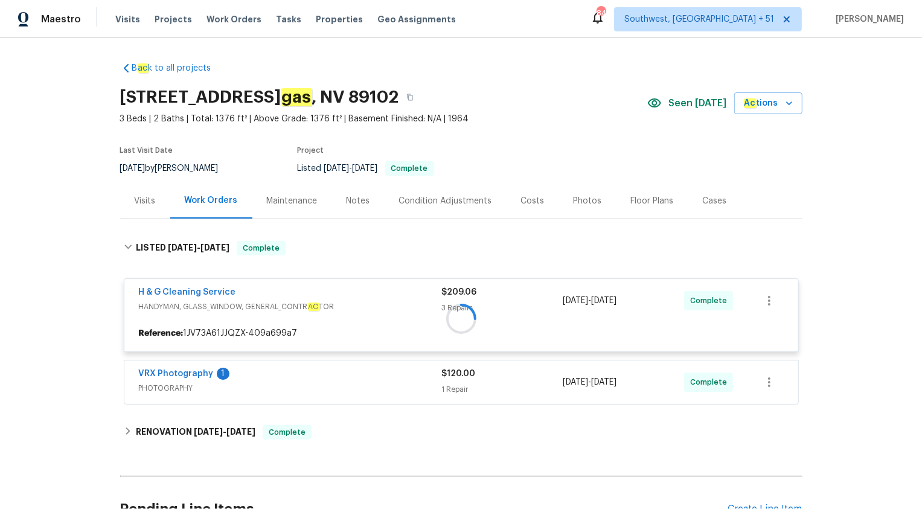
scroll to position [118, 0]
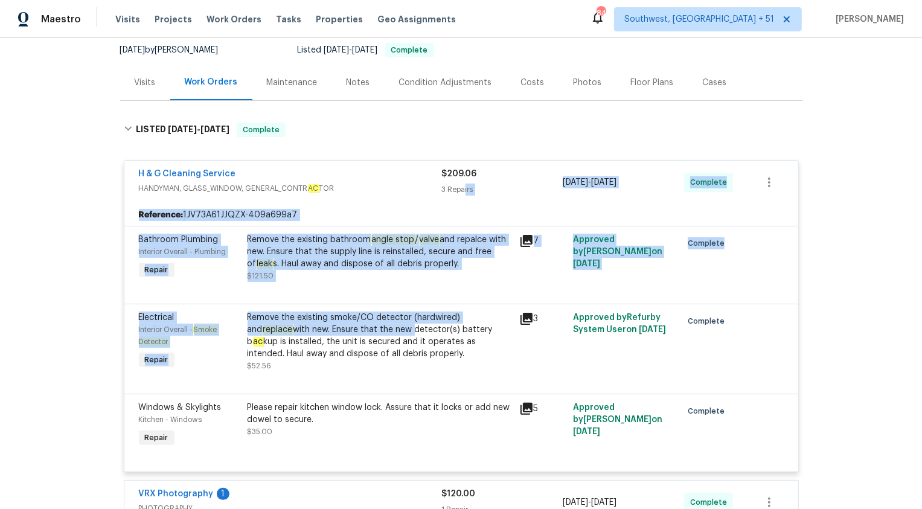
drag, startPoint x: 466, startPoint y: 190, endPoint x: 364, endPoint y: 330, distance: 172.5
click at [364, 330] on div "H & G Cleaning Service HANDYMAN, GLASS_WINDOW, GENERAL_CONTR AC TOR $209.06 3 R…" at bounding box center [461, 316] width 675 height 312
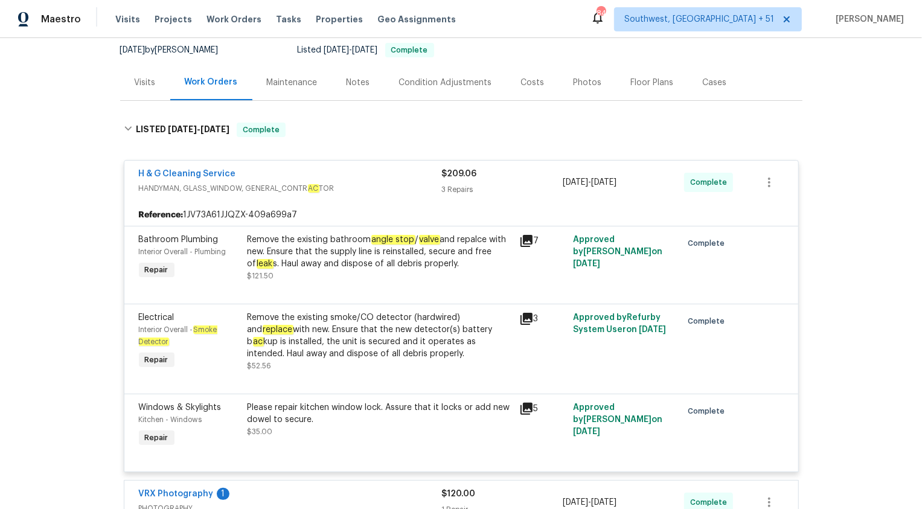
click at [59, 308] on div "B ac k to all projects 2005 Fontenelle St, Las Ve gas , NV 89102 3 Beds | 2 Bat…" at bounding box center [461, 273] width 922 height 471
click at [302, 312] on div "Remove the existing smoke/CO detector (hardwired) and replace with new. Ensure …" at bounding box center [380, 336] width 264 height 48
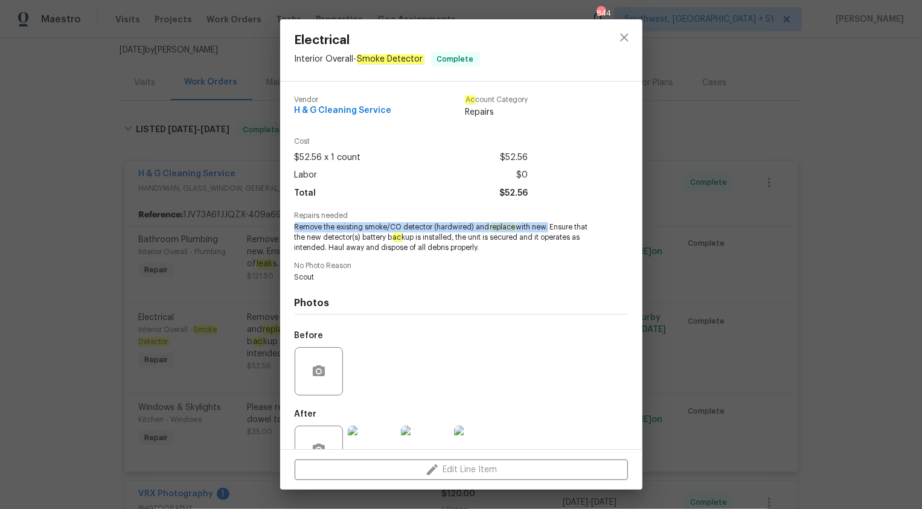
drag, startPoint x: 289, startPoint y: 227, endPoint x: 546, endPoint y: 230, distance: 257.8
click at [546, 230] on div "Vendor H & G Cleaning Service Ac count Category Repairs Cost $52.56 x 1 count $…" at bounding box center [461, 266] width 362 height 368
copy span "Remove the existing smoke/CO detector (hardwired) and replace with new"
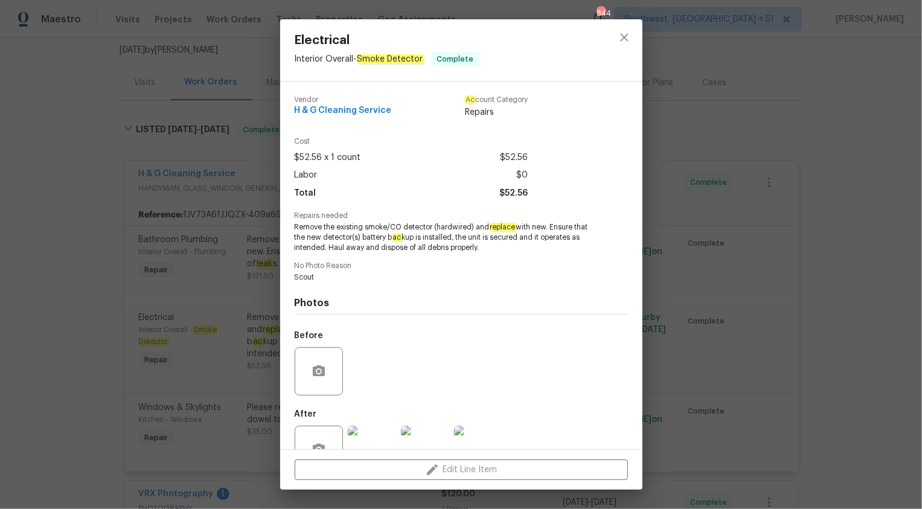
click at [63, 32] on div "Electrical Interior Overall - Smoke Detector Complete Vendor H & G Cleaning Ser…" at bounding box center [461, 254] width 922 height 509
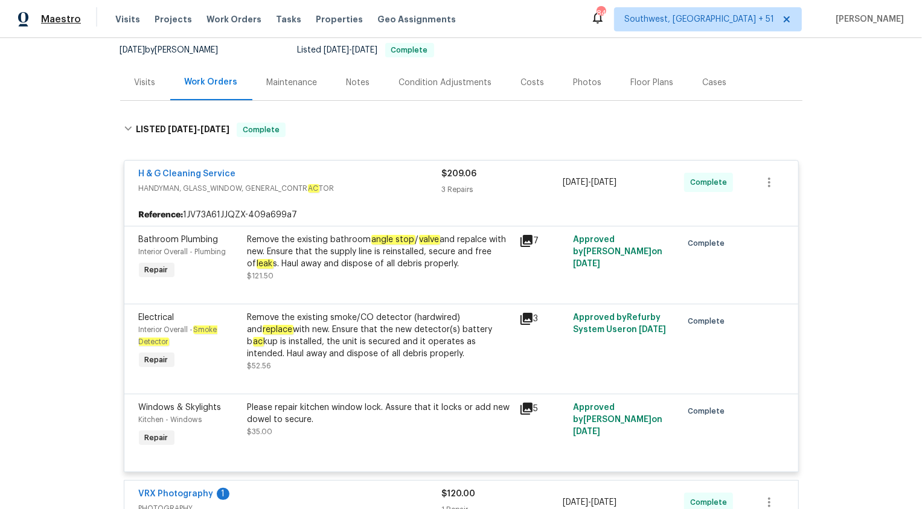
click at [63, 25] on span "Maestro" at bounding box center [61, 19] width 40 height 12
